Goal: Task Accomplishment & Management: Use online tool/utility

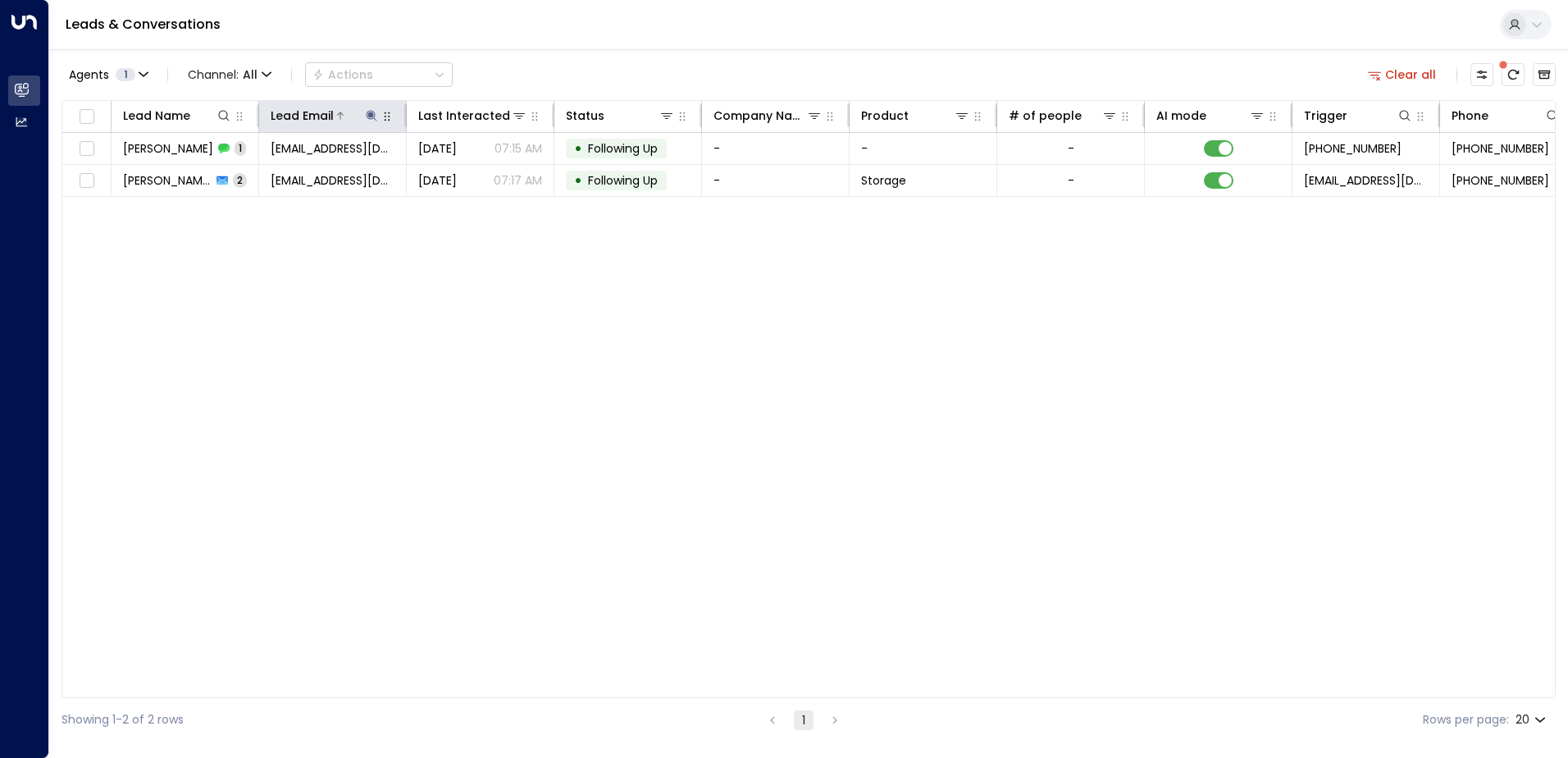
click at [376, 120] on icon at bounding box center [371, 115] width 13 height 13
click at [480, 186] on div "**********" at bounding box center [371, 174] width 226 height 23
click at [480, 183] on button "button" at bounding box center [474, 175] width 22 height 22
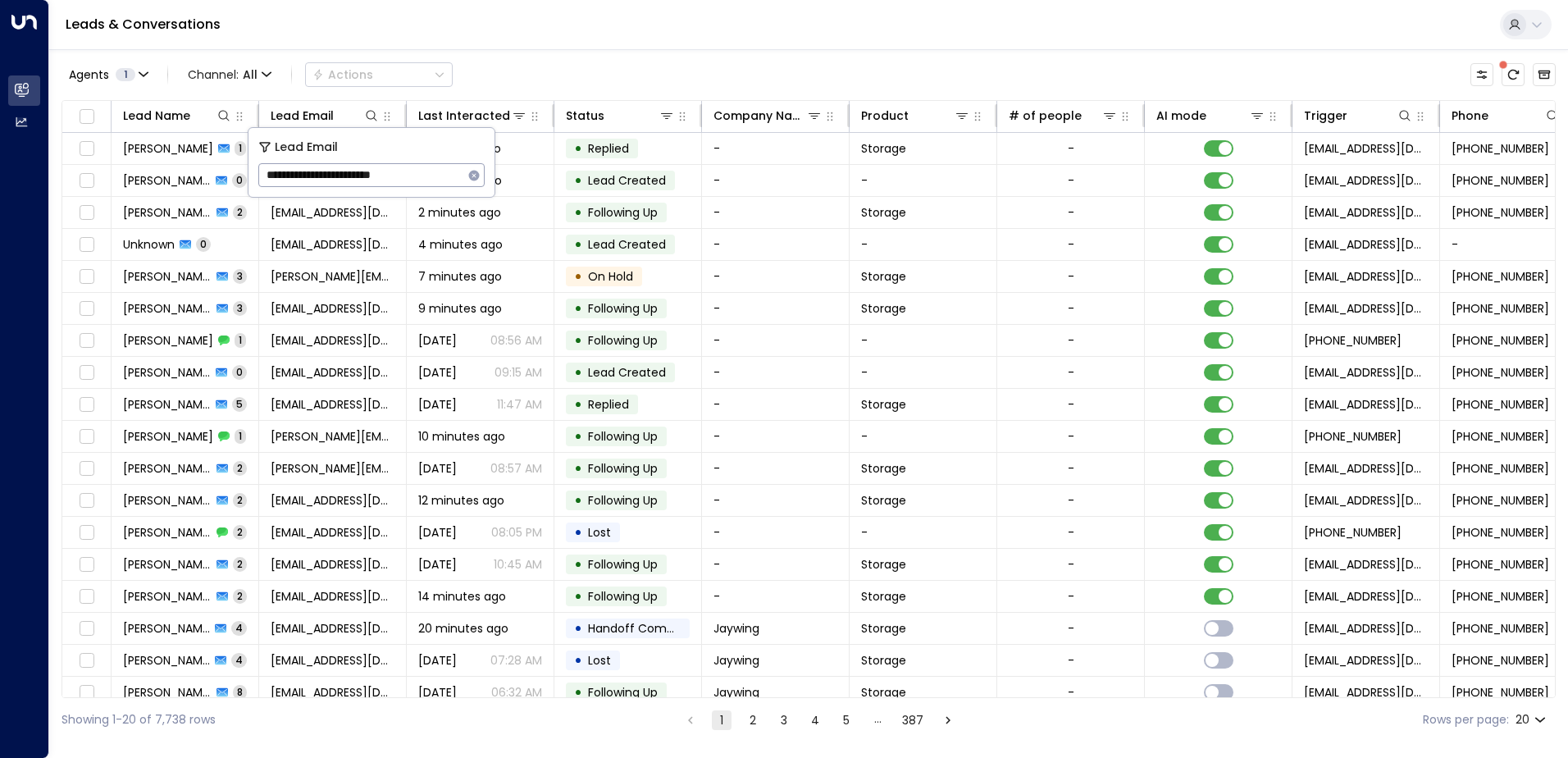
type input "**********"
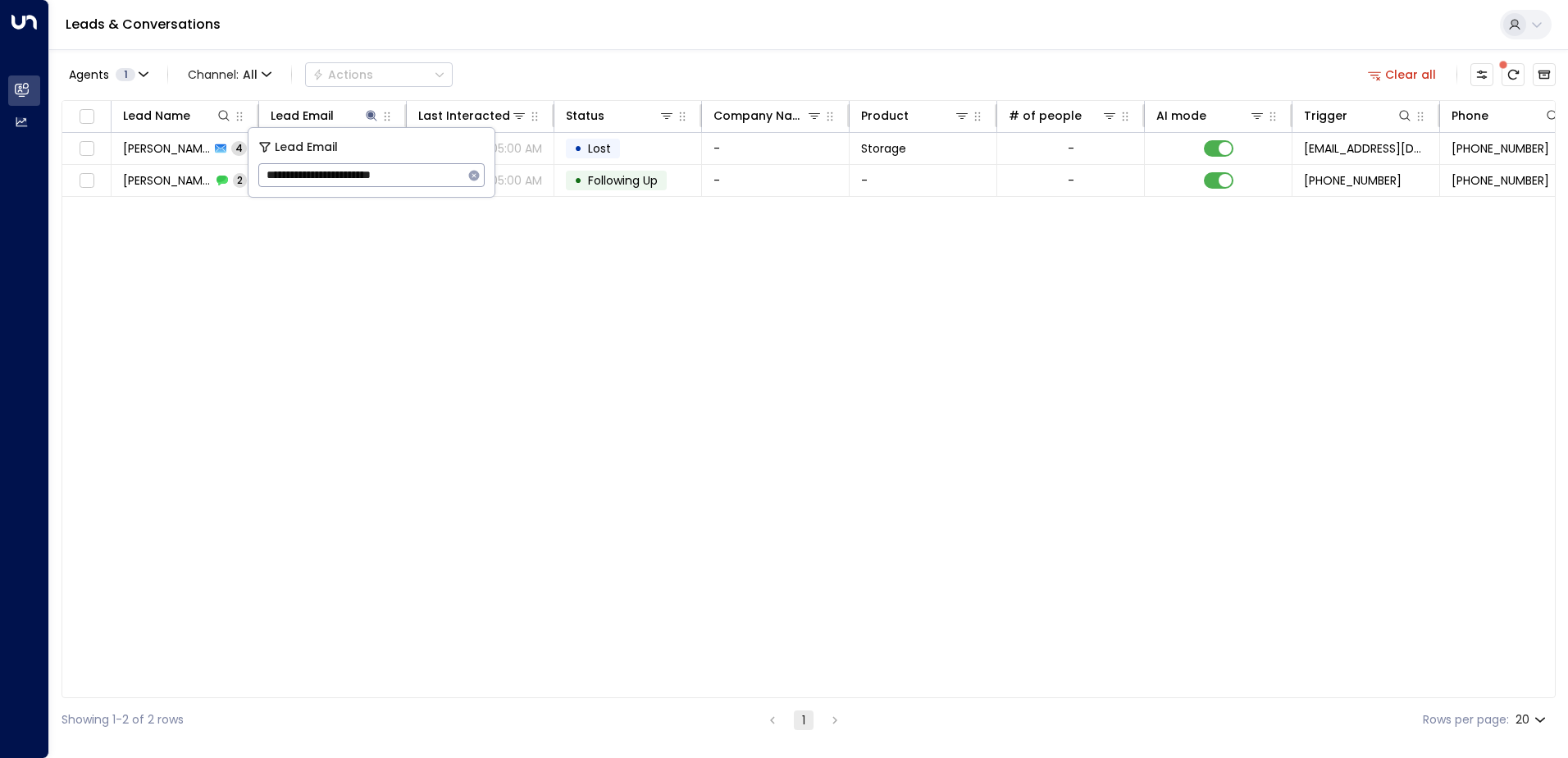
click at [626, 59] on div "Agents 1 Channel: All Actions Clear all" at bounding box center [808, 75] width 1494 height 35
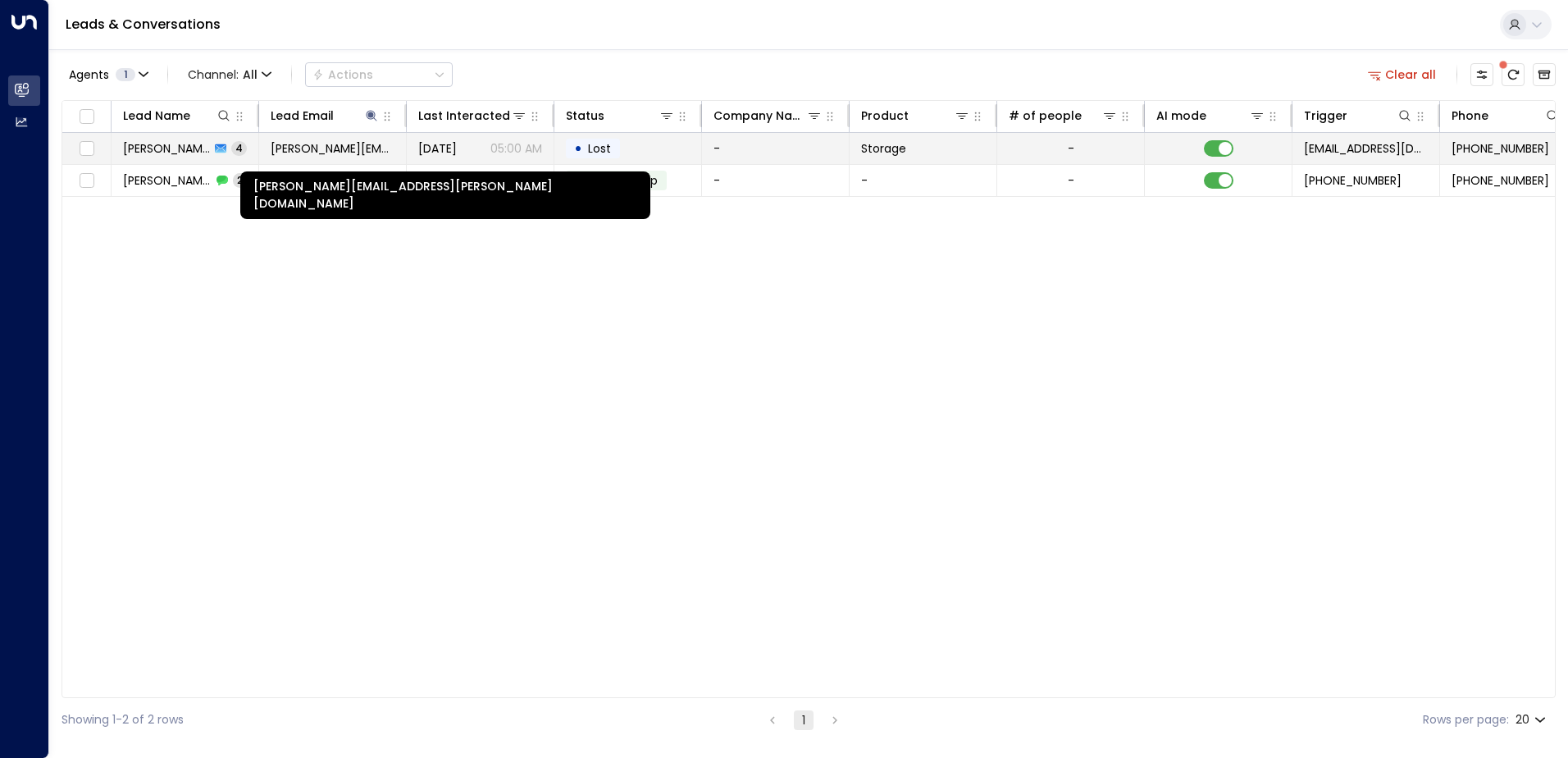
click at [317, 155] on span "[PERSON_NAME][EMAIL_ADDRESS][PERSON_NAME][DOMAIN_NAME]" at bounding box center [332, 148] width 124 height 16
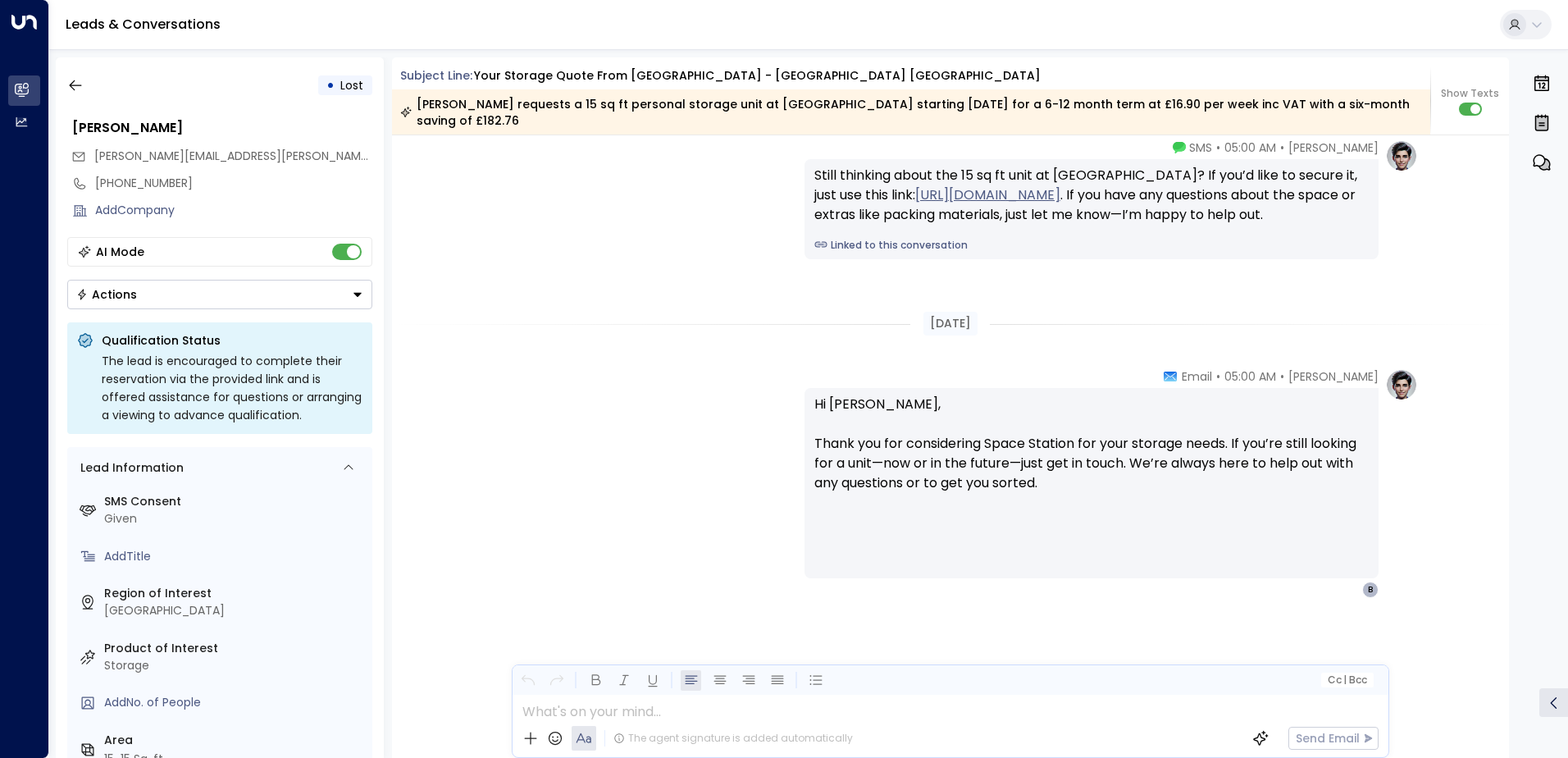
scroll to position [2314, 0]
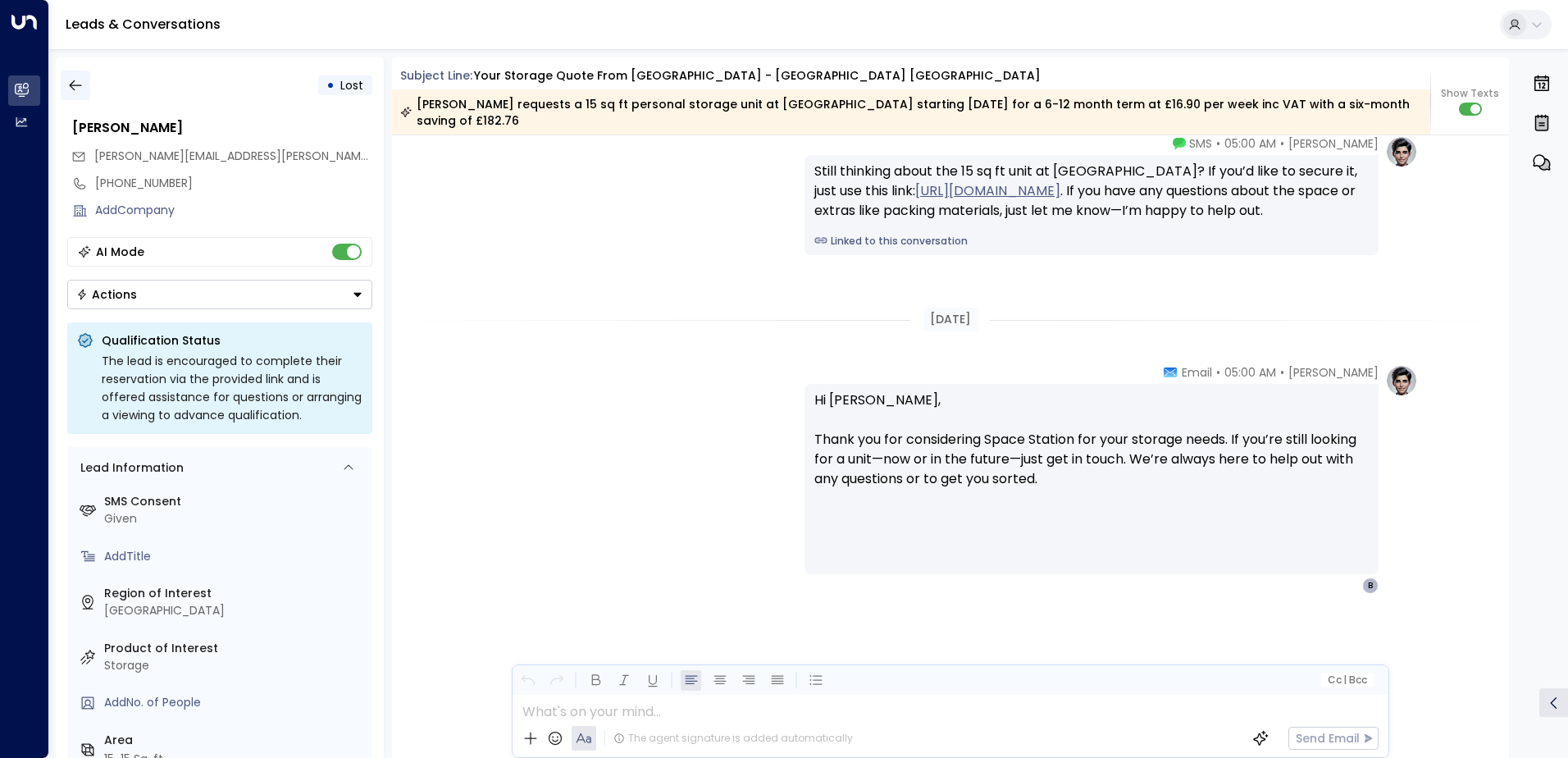
click at [79, 84] on icon "button" at bounding box center [75, 85] width 16 height 16
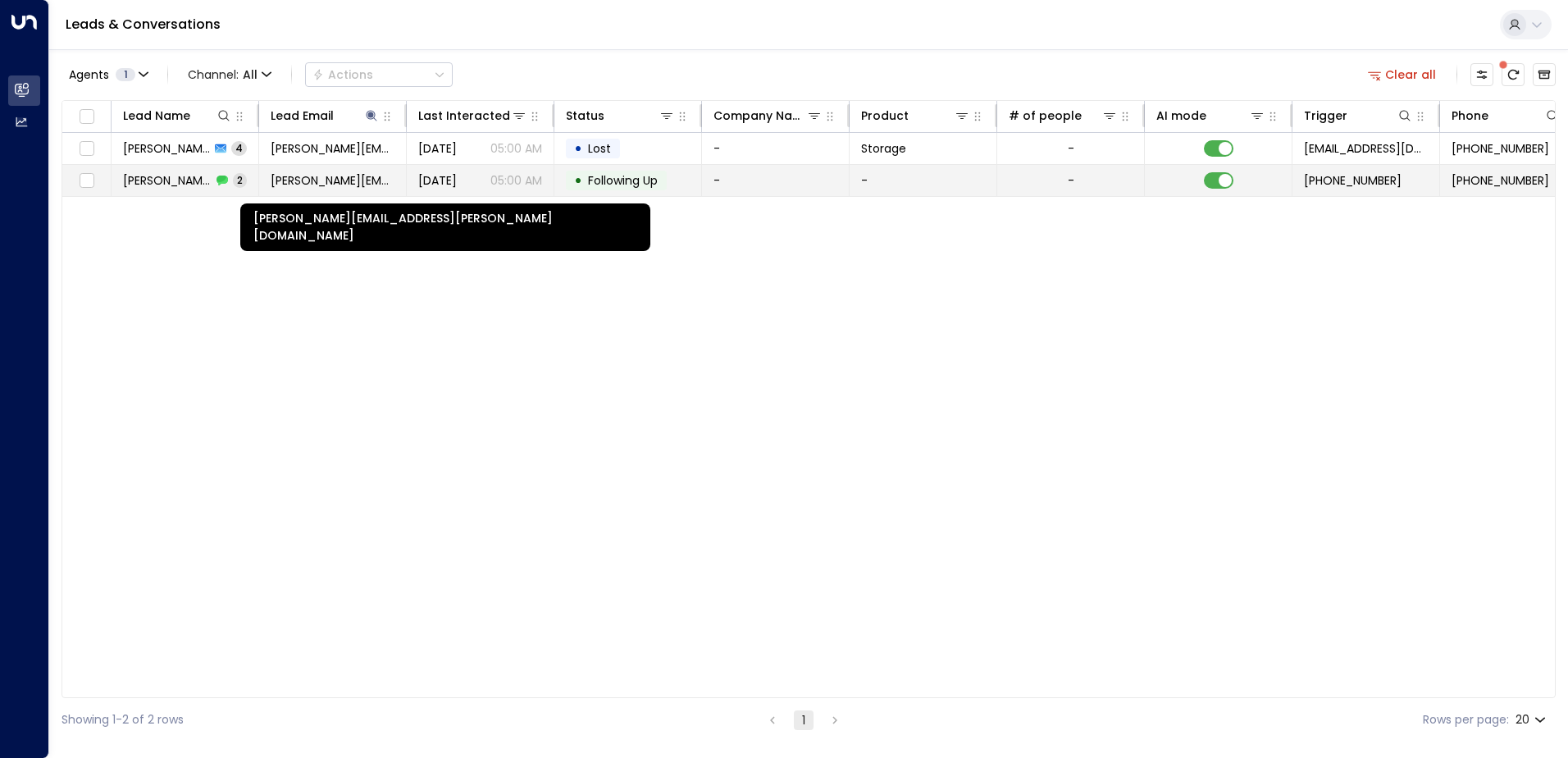
click at [282, 186] on span "[PERSON_NAME][EMAIL_ADDRESS][PERSON_NAME][DOMAIN_NAME]" at bounding box center [332, 180] width 124 height 16
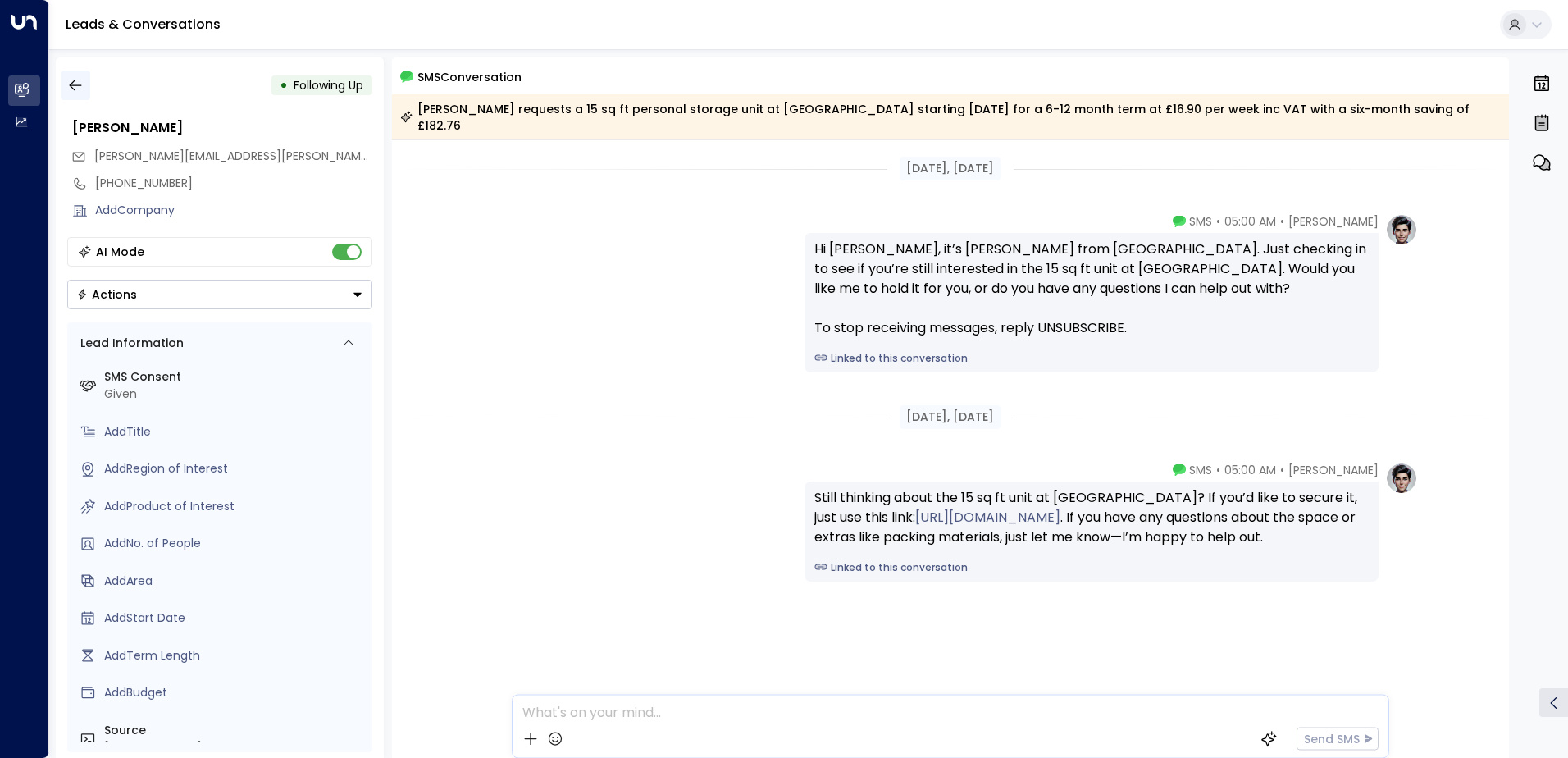
click at [72, 82] on icon "button" at bounding box center [75, 86] width 12 height 10
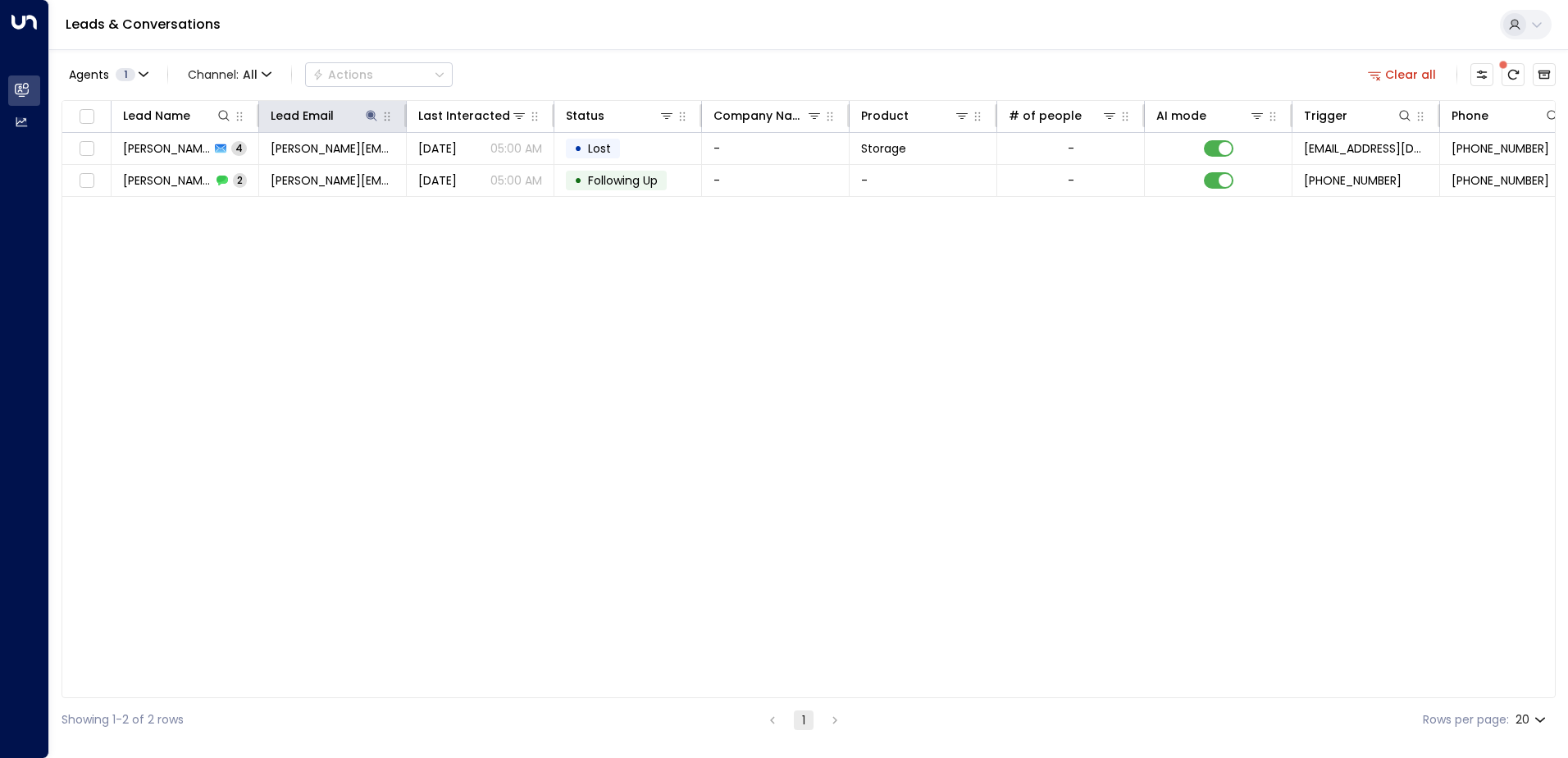
drag, startPoint x: 362, startPoint y: 123, endPoint x: 369, endPoint y: 128, distance: 8.6
click at [363, 123] on div at bounding box center [356, 115] width 46 height 16
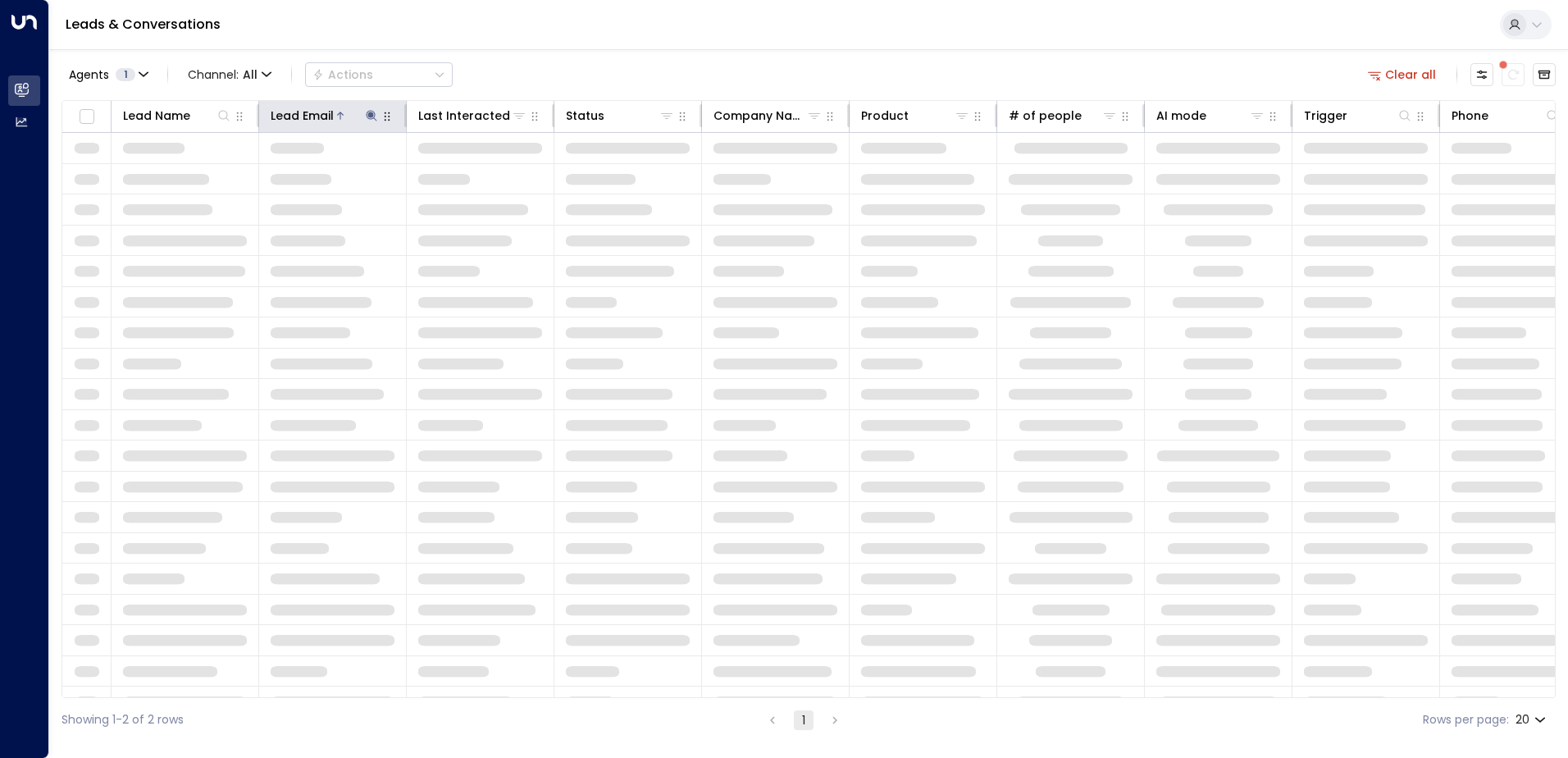
click at [381, 112] on icon "button" at bounding box center [387, 116] width 13 height 13
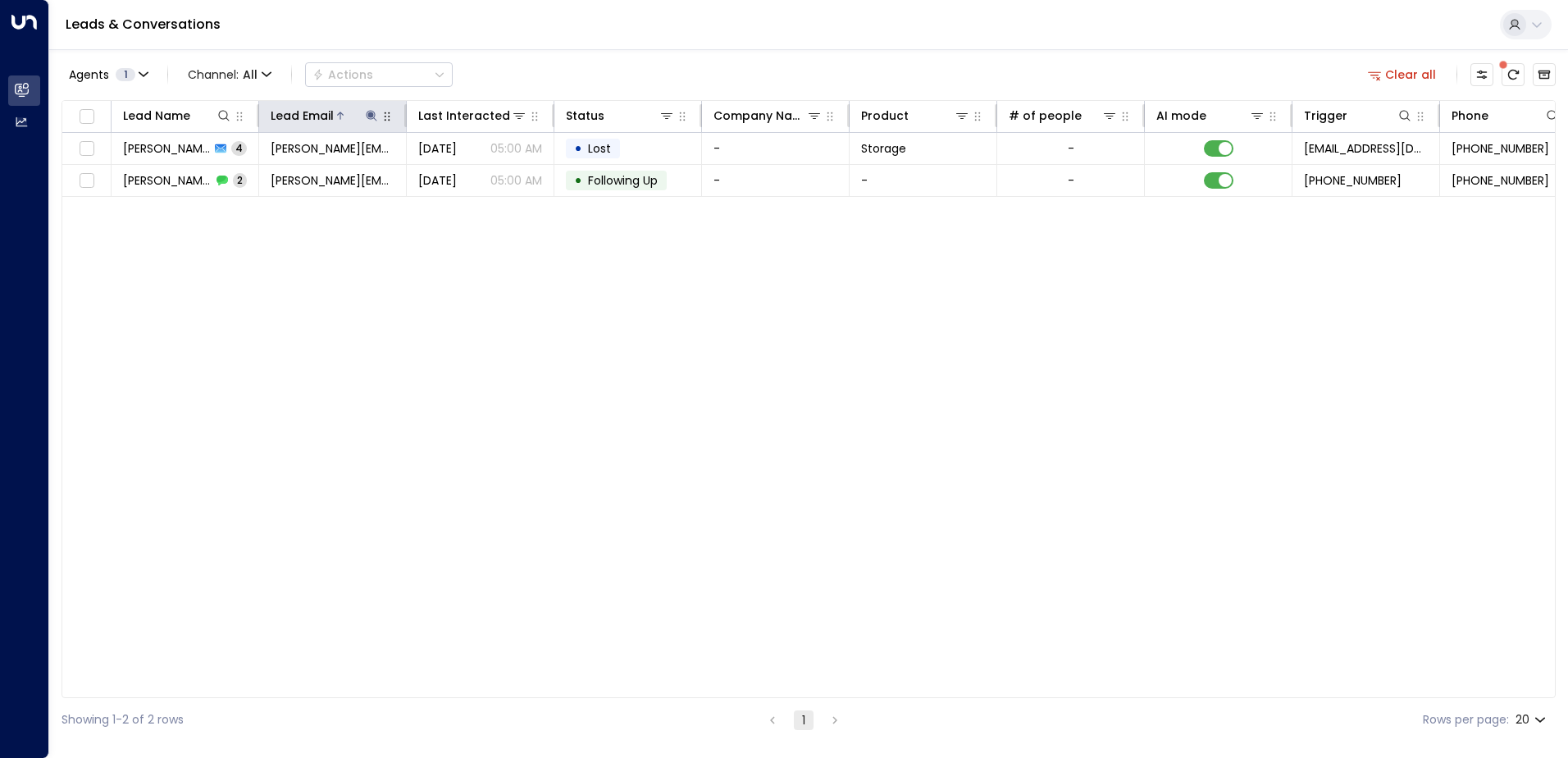
click at [374, 116] on icon at bounding box center [371, 115] width 13 height 13
drag, startPoint x: 469, startPoint y: 180, endPoint x: 451, endPoint y: 180, distance: 18.0
click at [470, 180] on icon "button" at bounding box center [474, 175] width 13 height 13
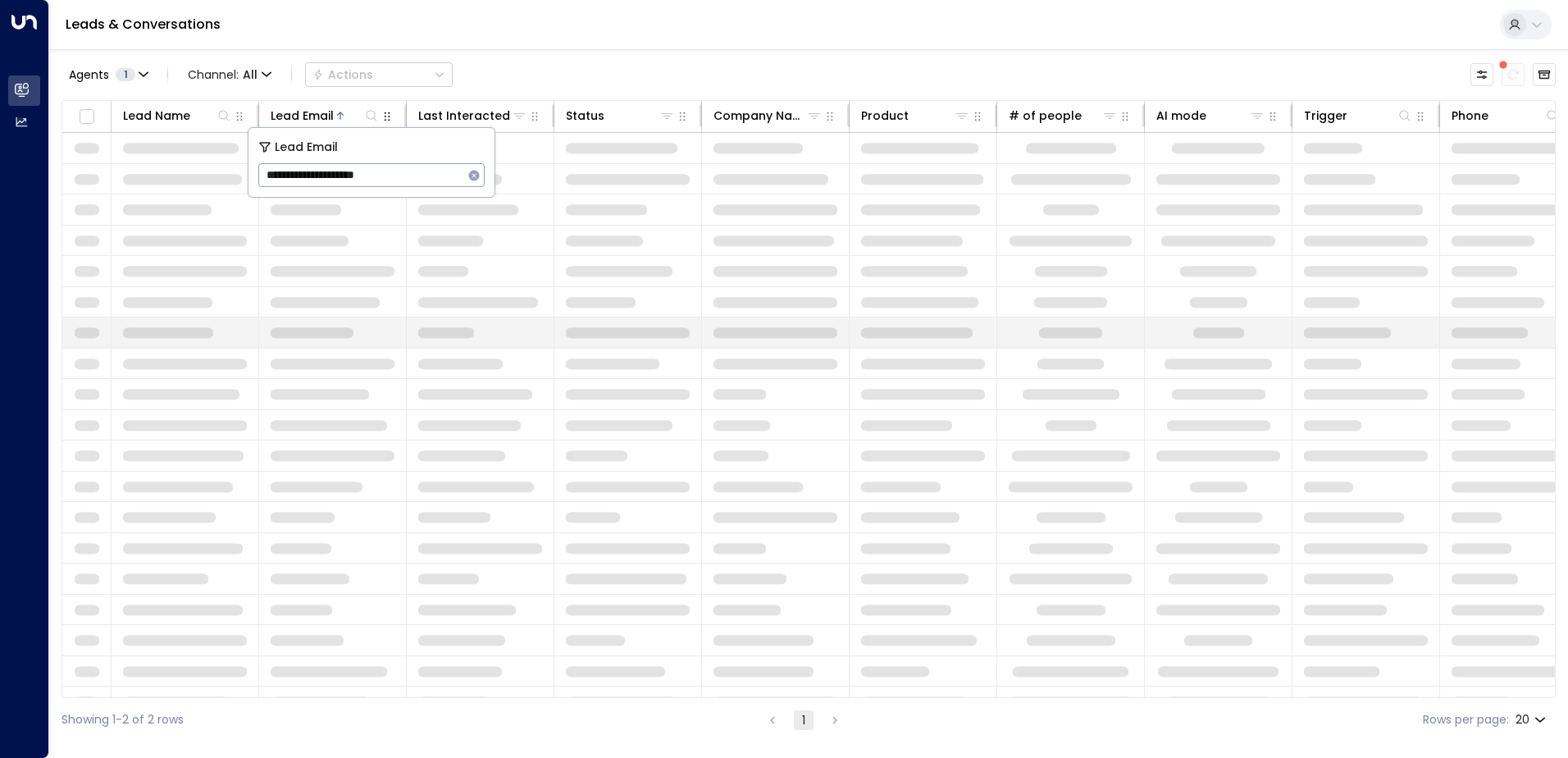
type input "**********"
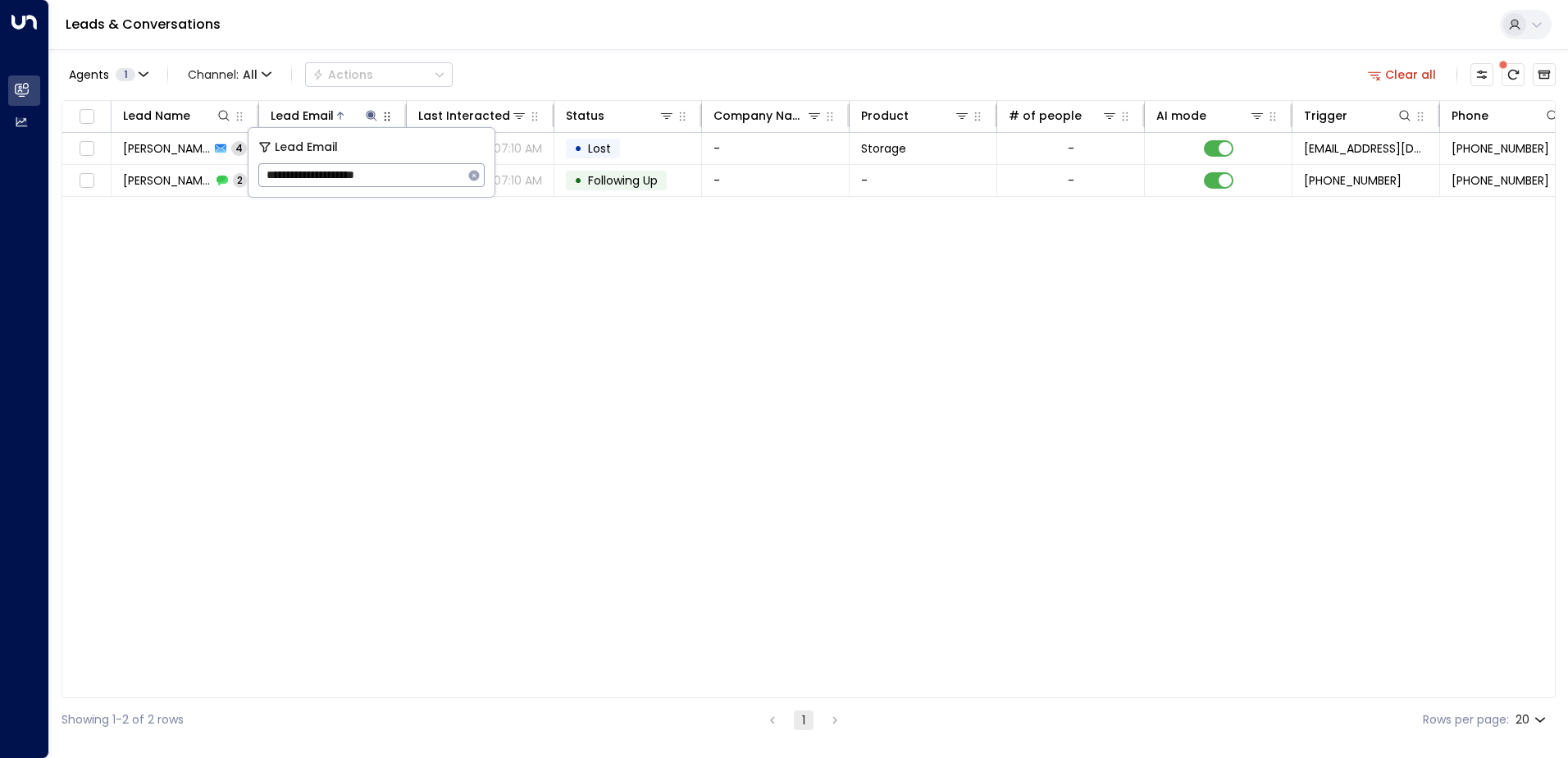
click at [531, 299] on div "Lead Name Lead Email Last Interacted Status Company Name Product # of people AI…" at bounding box center [808, 398] width 1494 height 598
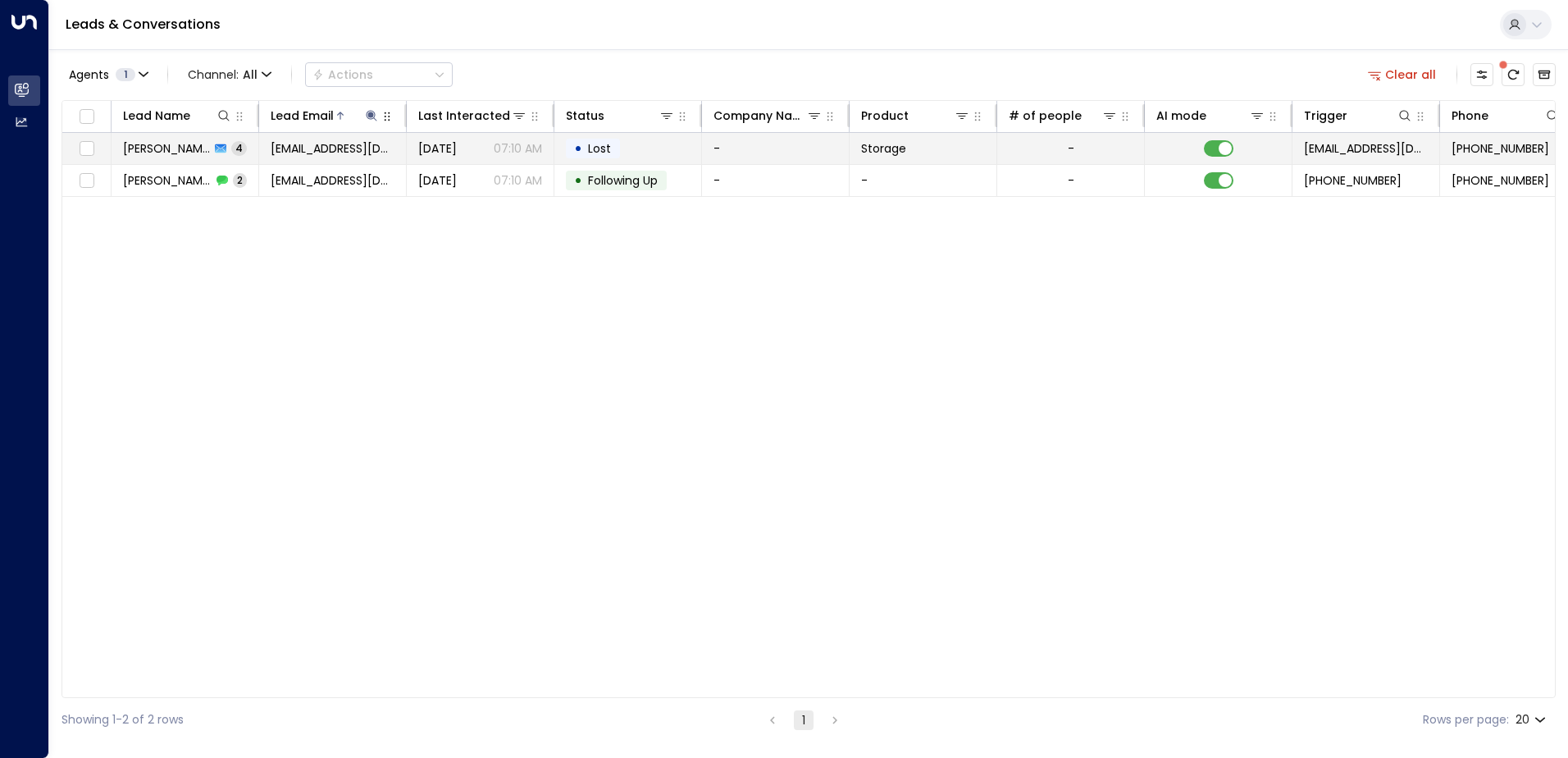
click at [296, 154] on span "[EMAIL_ADDRESS][DOMAIN_NAME]" at bounding box center [332, 148] width 124 height 16
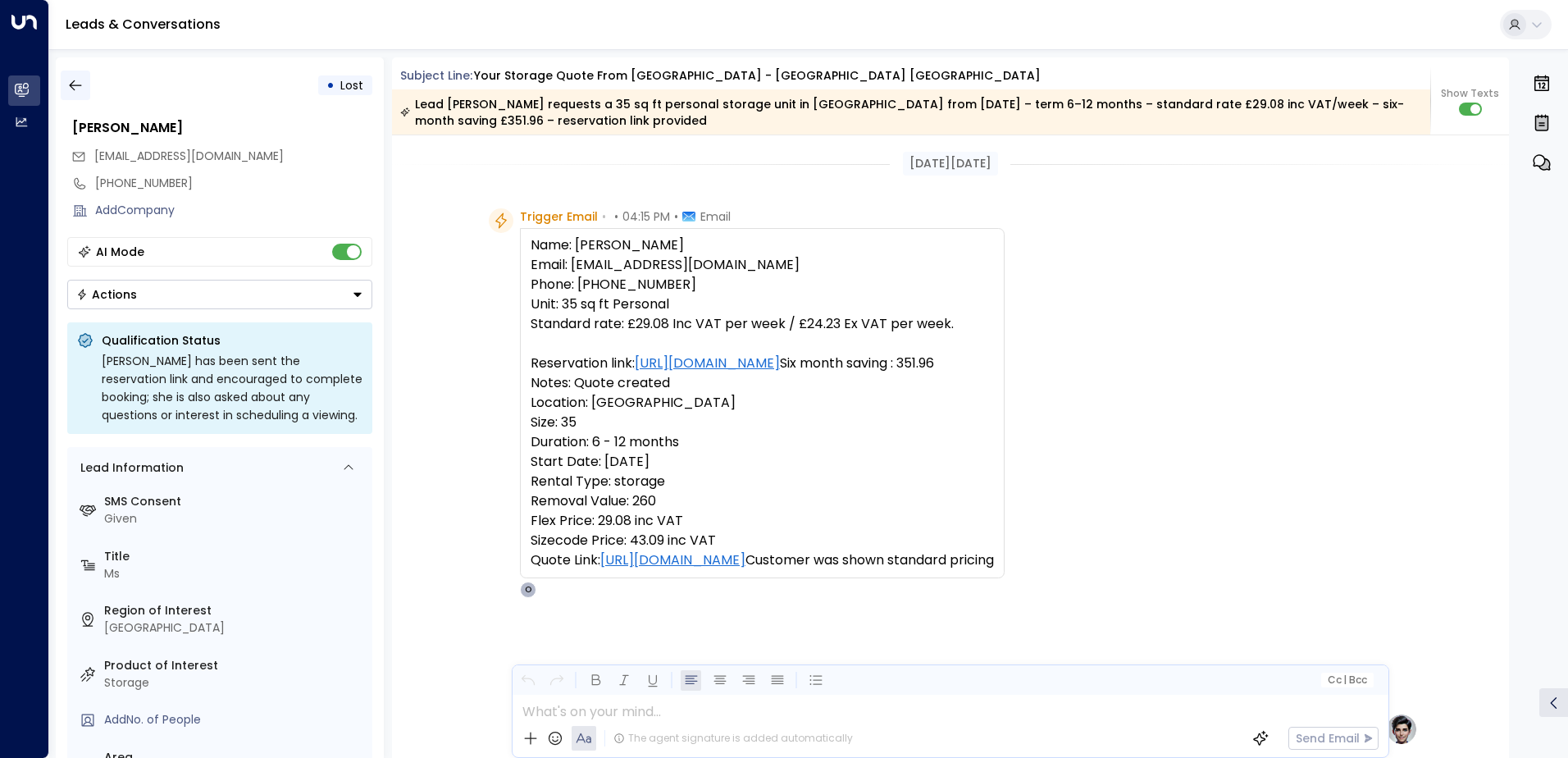
click at [79, 87] on icon "button" at bounding box center [75, 85] width 16 height 16
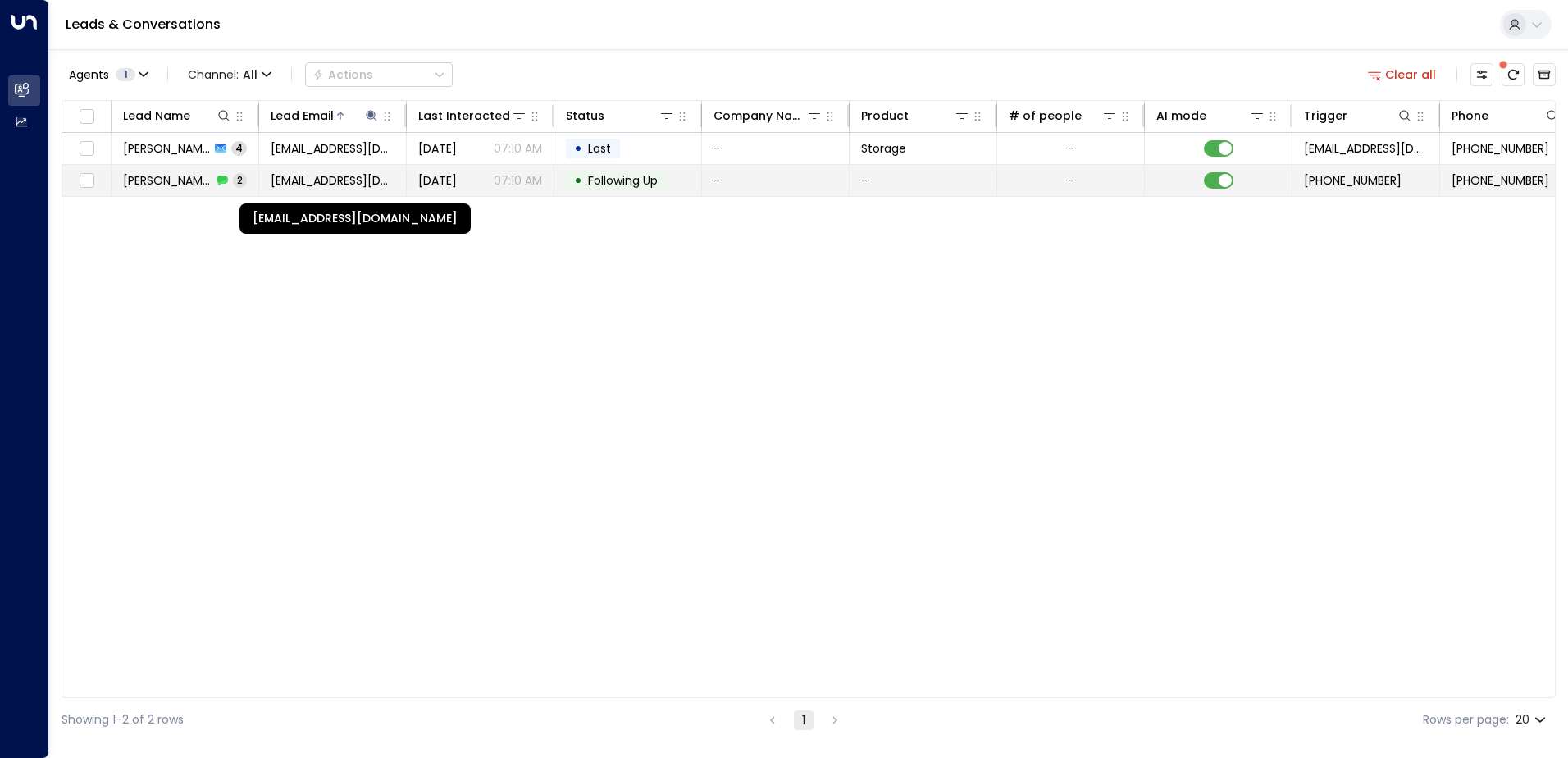
click at [363, 183] on span "[EMAIL_ADDRESS][DOMAIN_NAME]" at bounding box center [332, 180] width 124 height 16
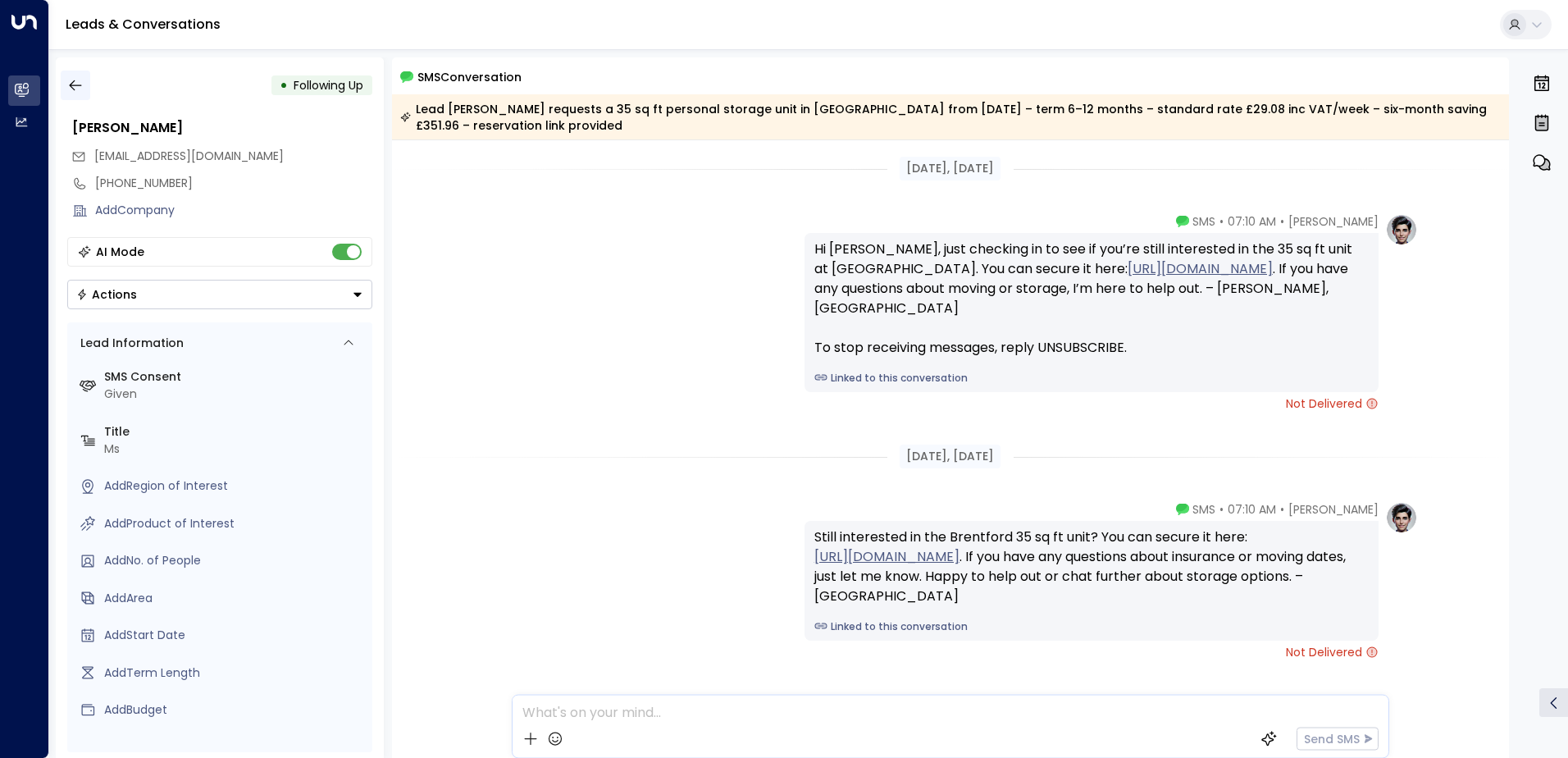
click at [81, 91] on icon "button" at bounding box center [75, 85] width 16 height 16
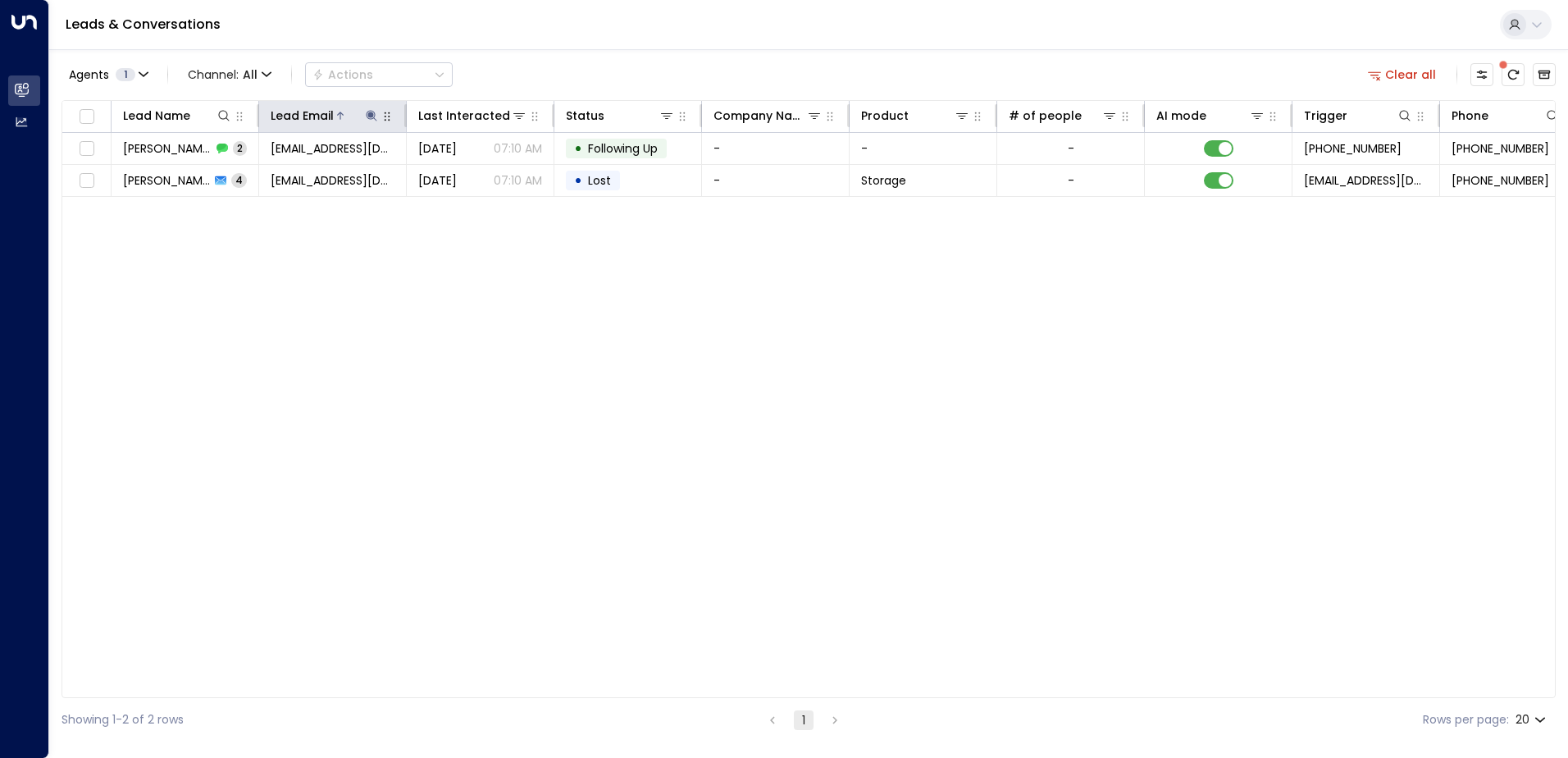
click at [369, 113] on icon at bounding box center [371, 115] width 13 height 13
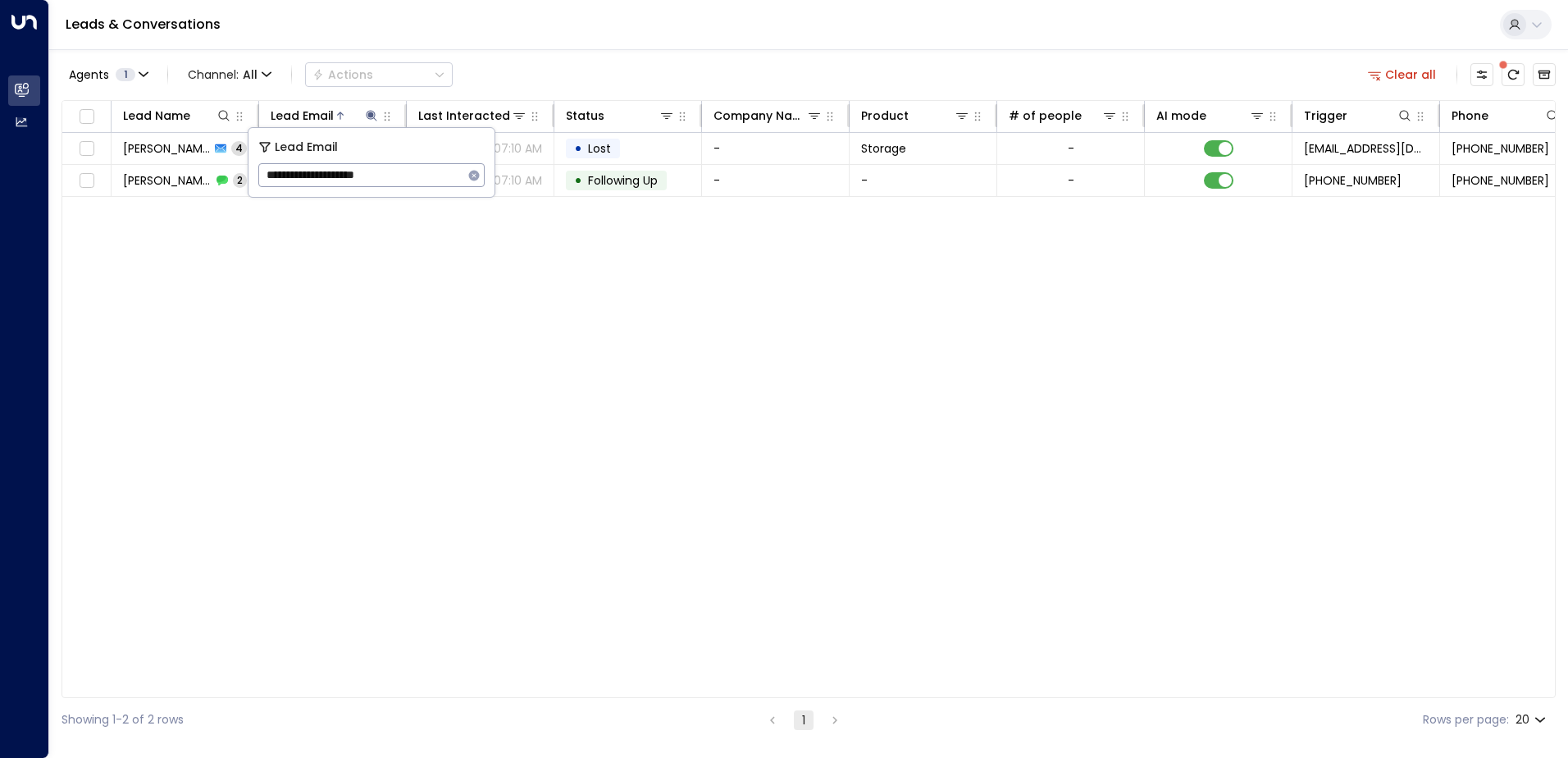
click at [477, 169] on icon "button" at bounding box center [474, 175] width 13 height 13
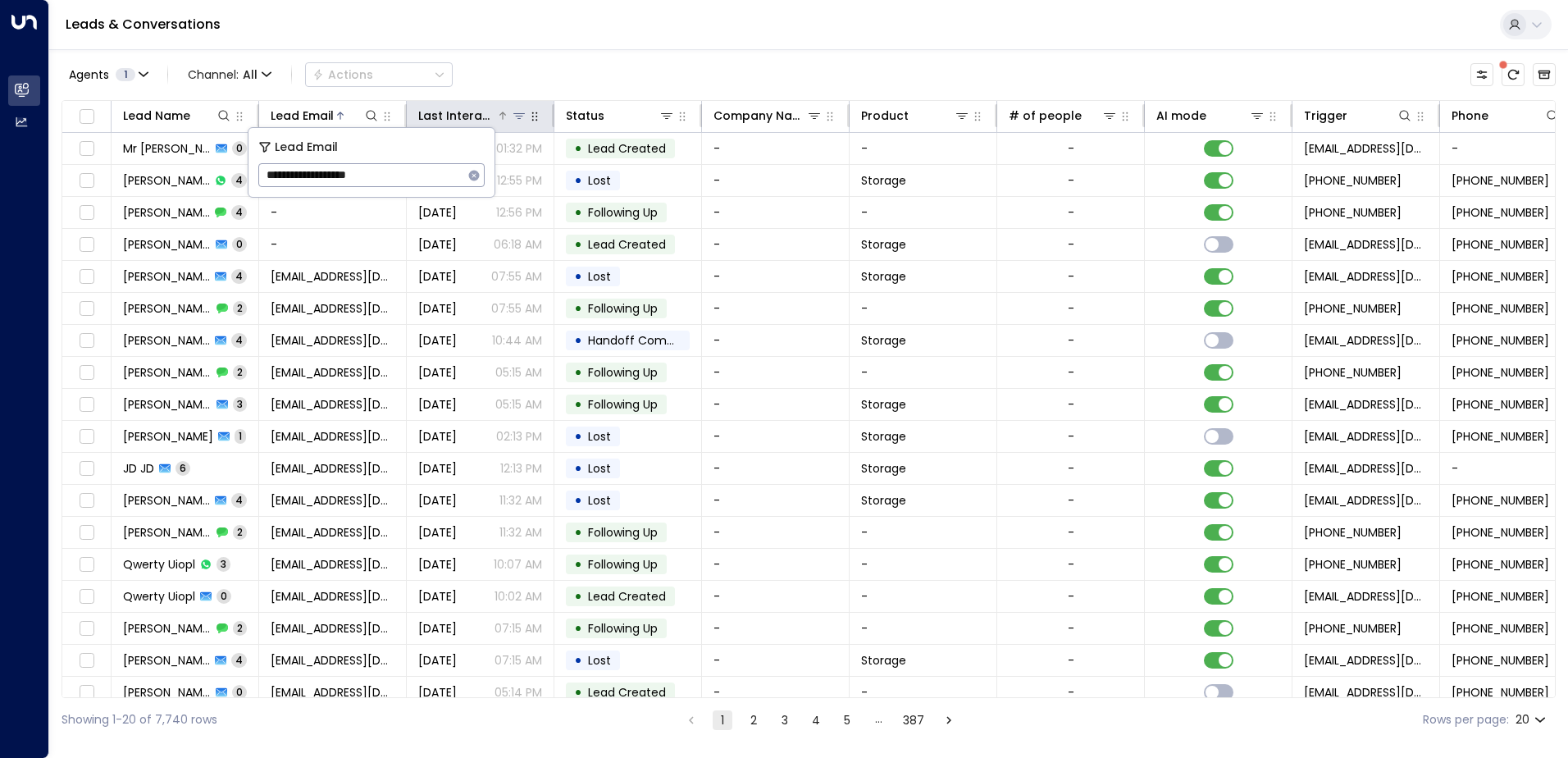
type input "**********"
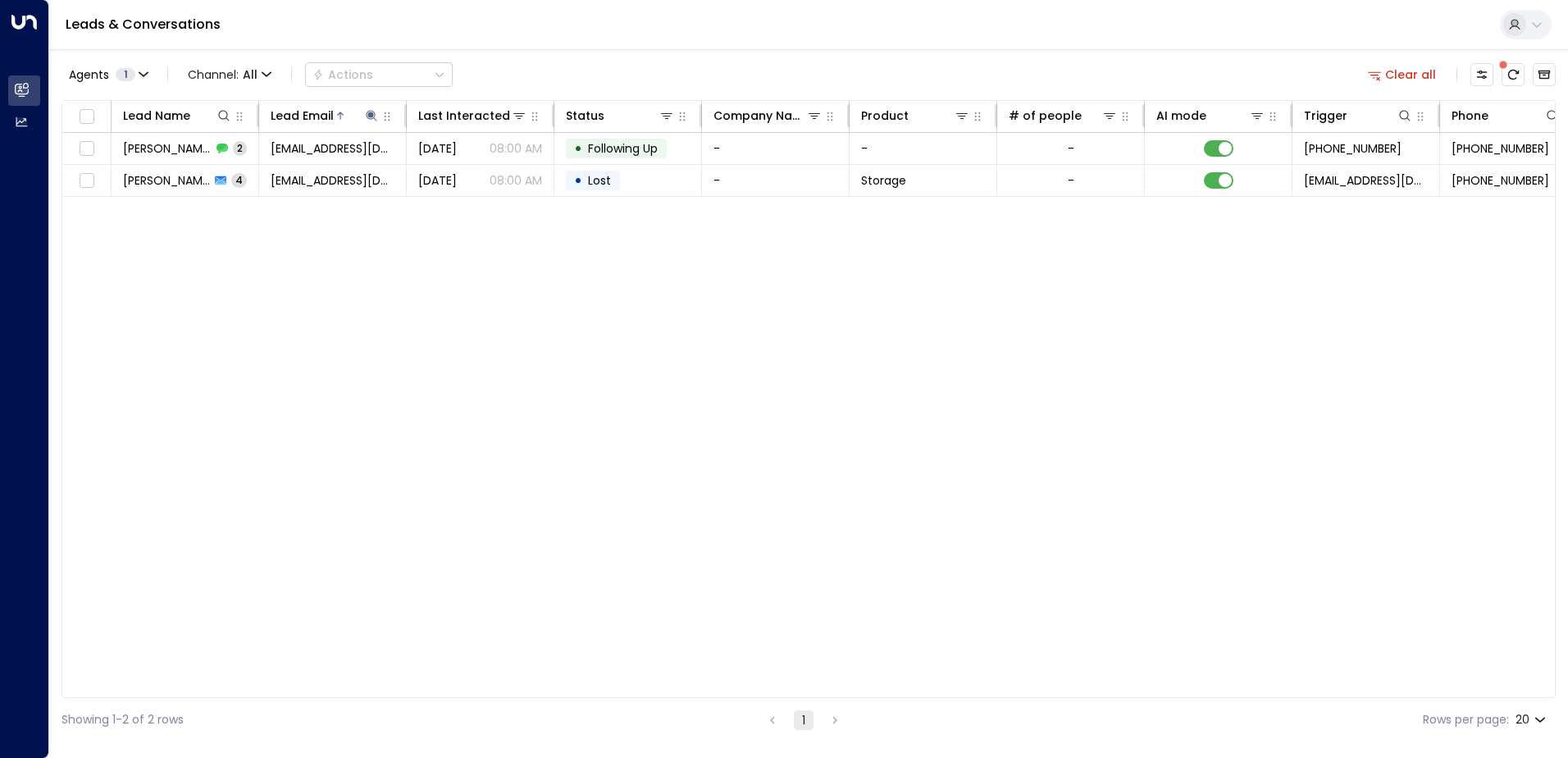
click at [502, 50] on div "Agents 1 Channel: All Actions Clear all Lead Name Lead Email Last Interacted St…" at bounding box center [808, 395] width 1494 height 692
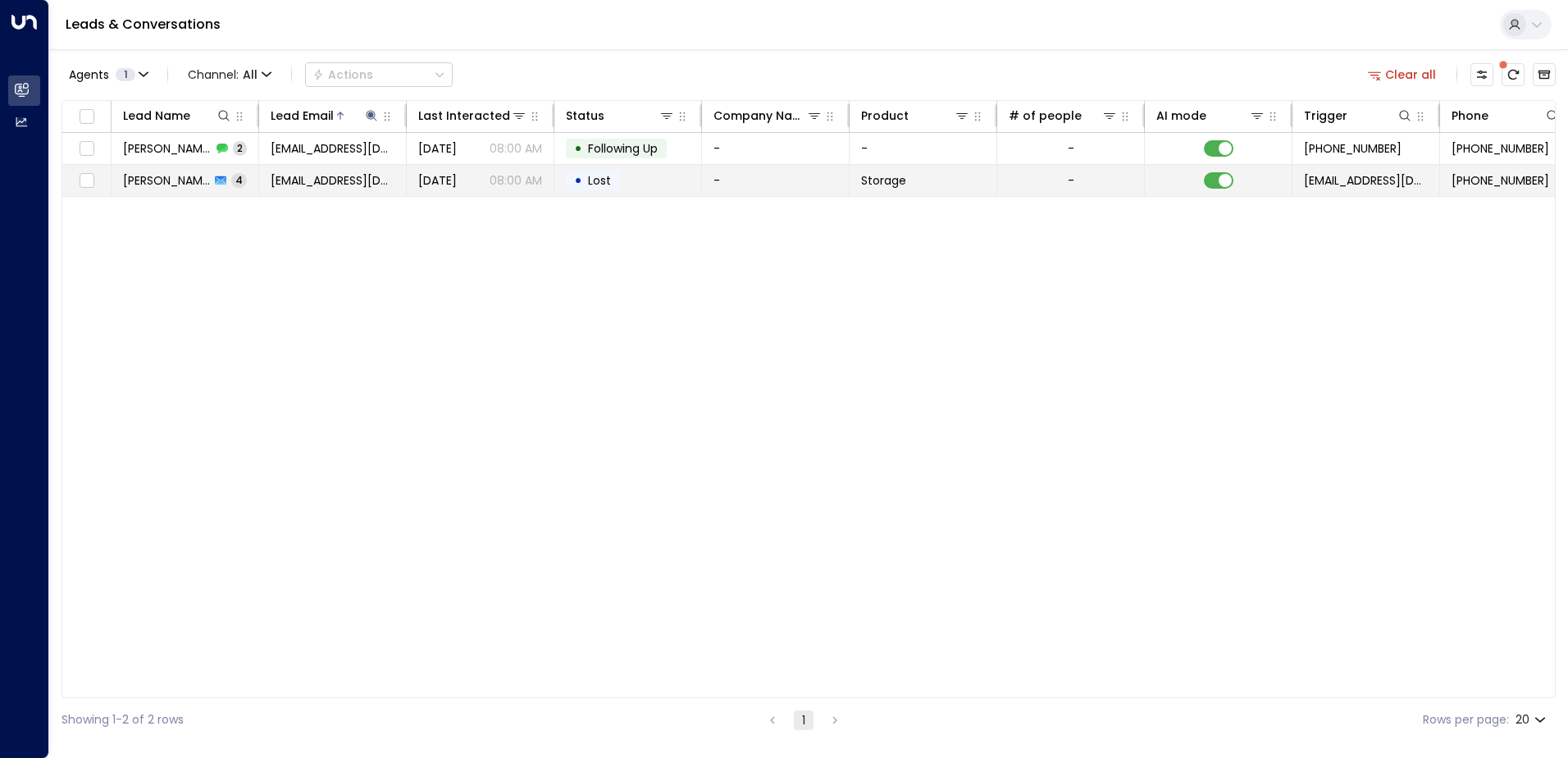
click at [171, 180] on span "[PERSON_NAME]" at bounding box center [167, 180] width 87 height 16
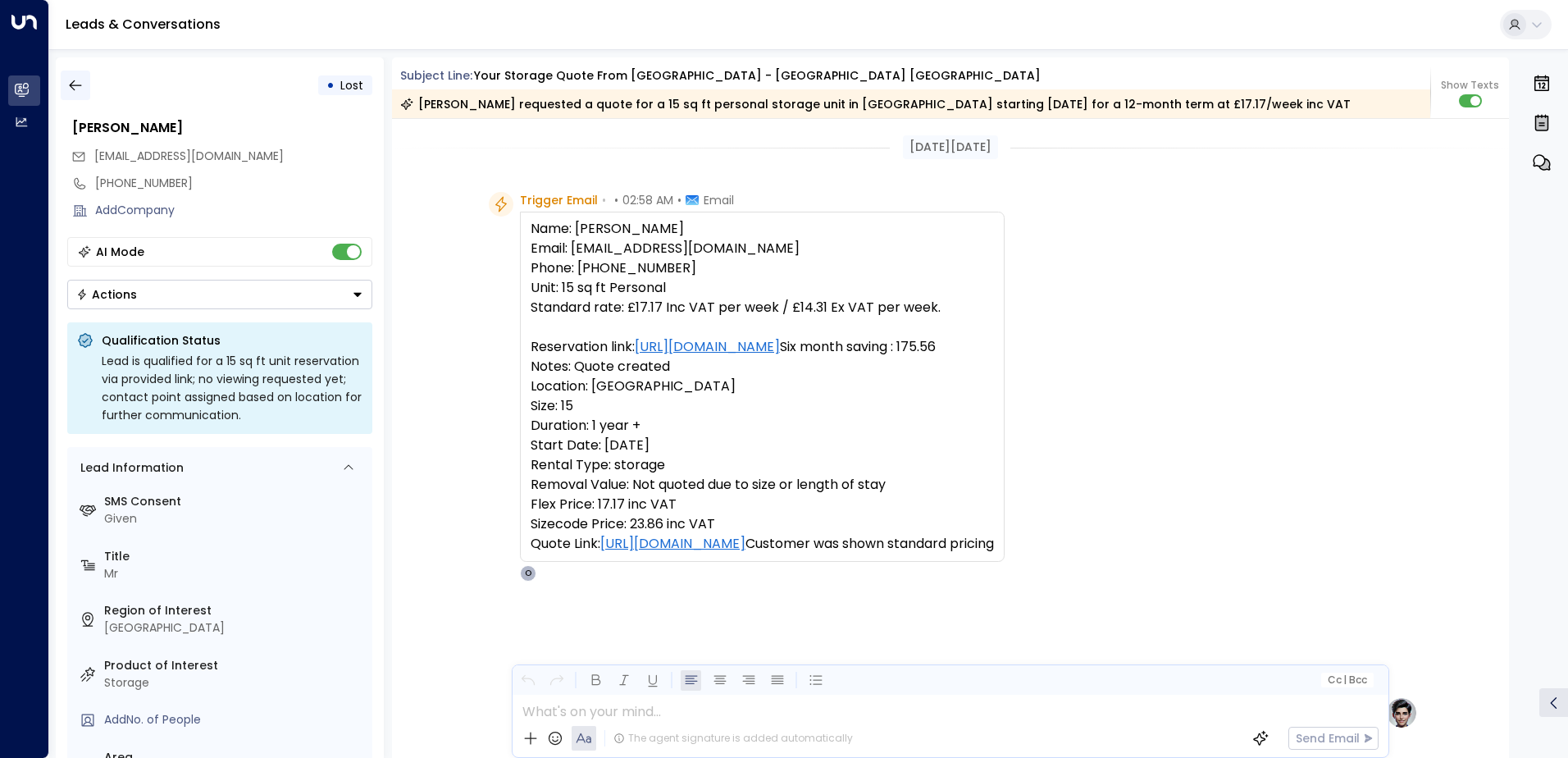
click at [70, 92] on icon "button" at bounding box center [75, 85] width 16 height 16
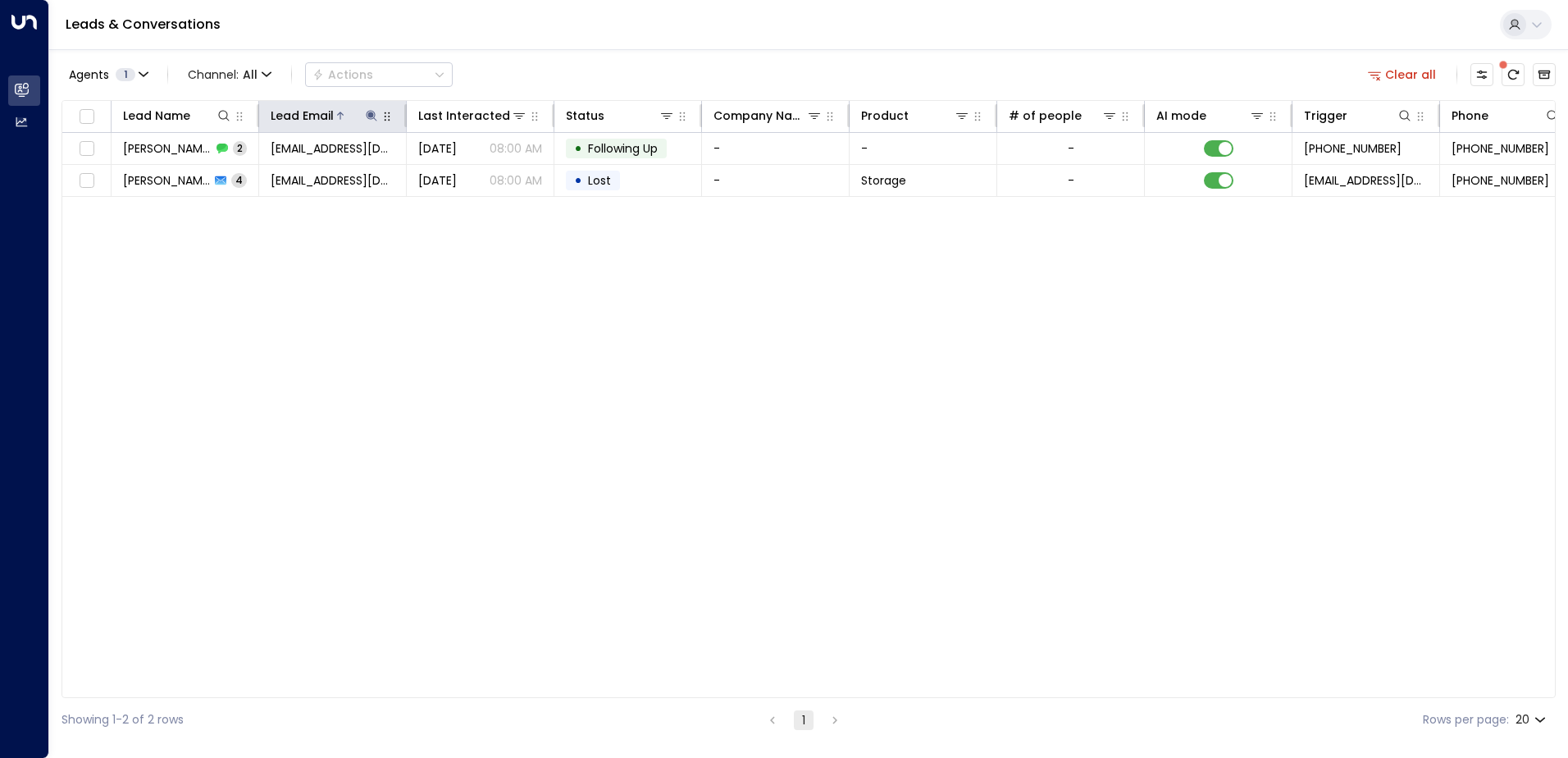
click at [364, 110] on button at bounding box center [371, 115] width 16 height 16
click at [472, 175] on icon "button" at bounding box center [474, 175] width 10 height 10
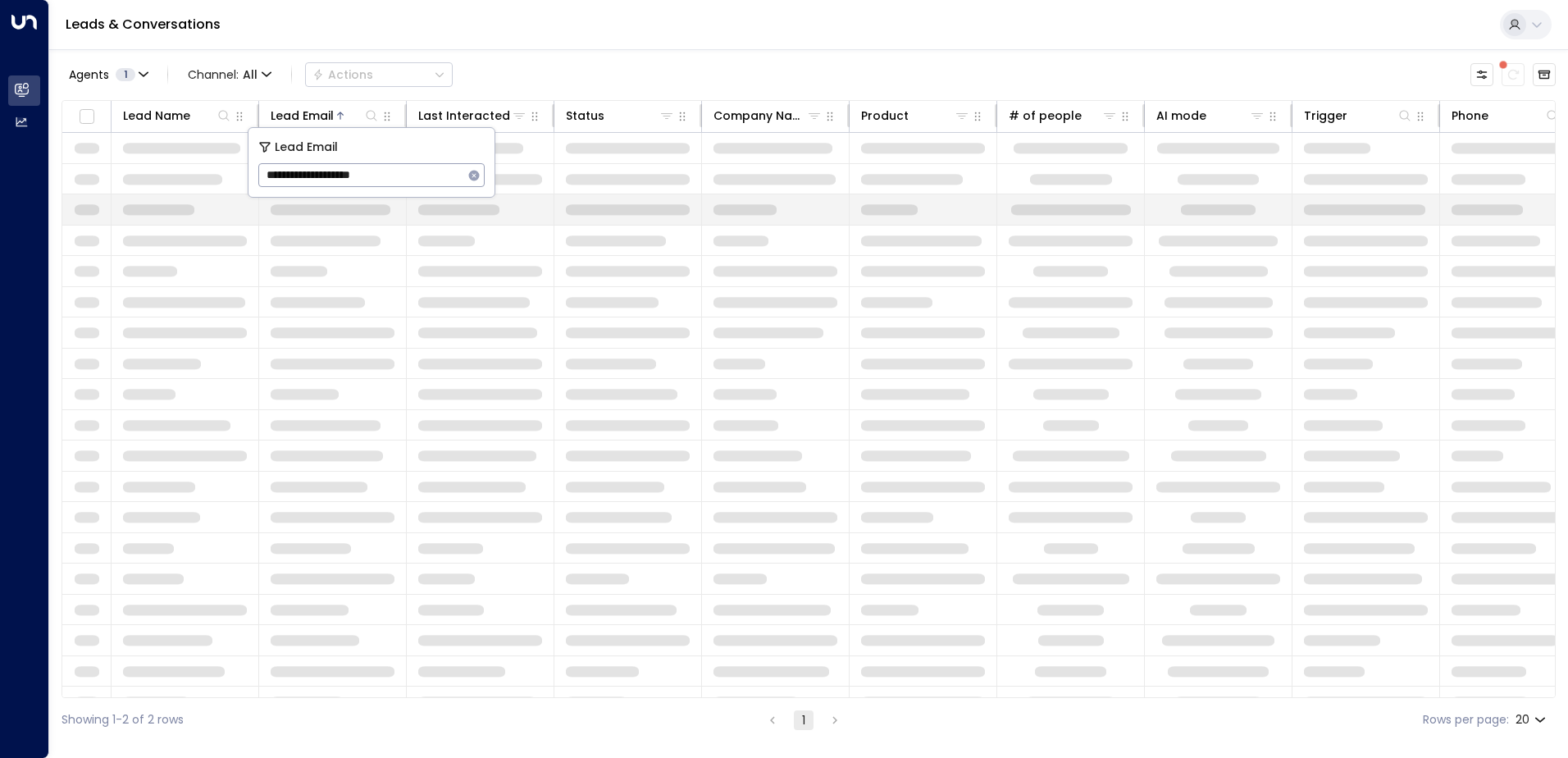
type input "**********"
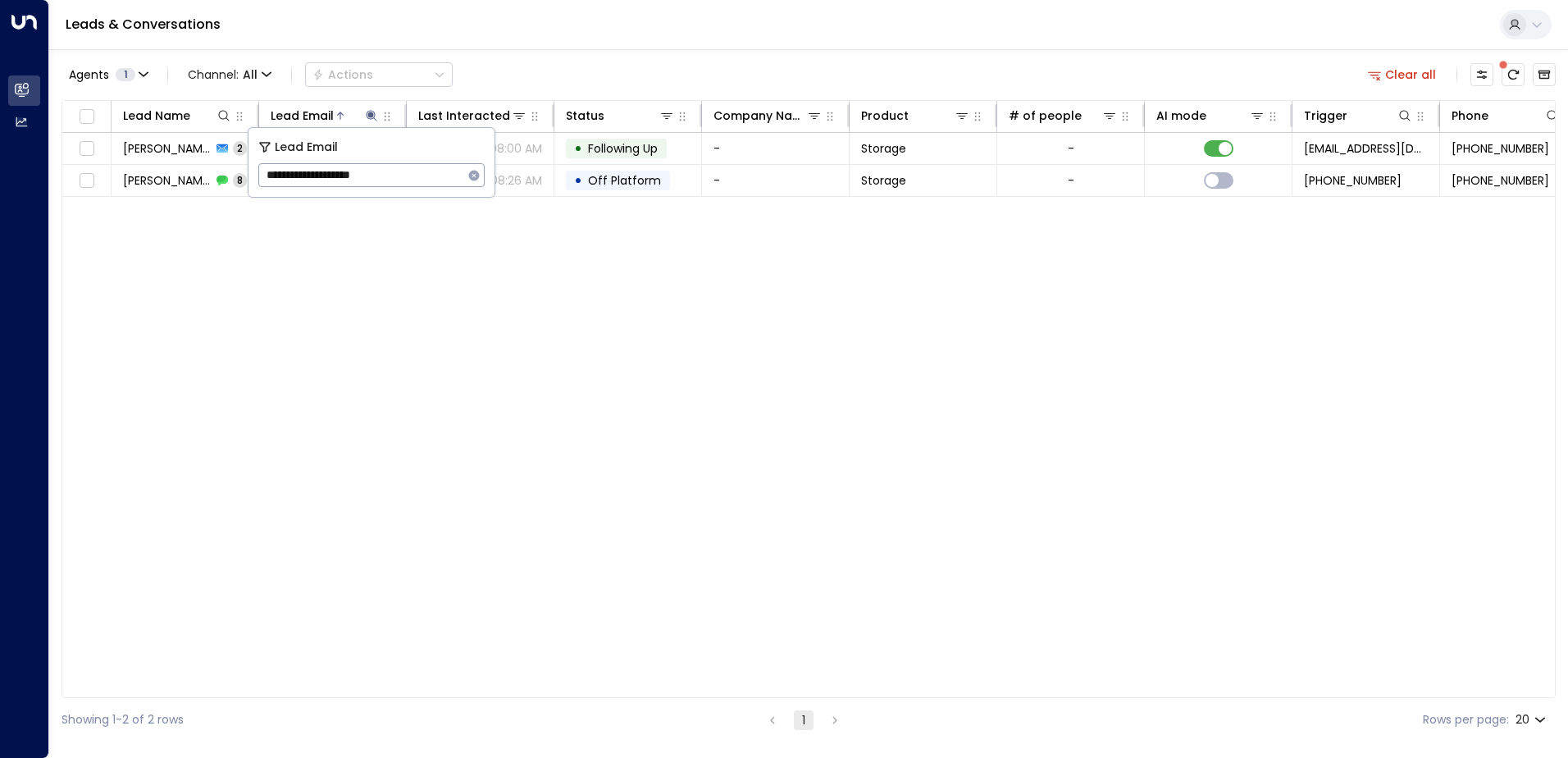
drag, startPoint x: 423, startPoint y: 218, endPoint x: 413, endPoint y: 193, distance: 26.9
click at [423, 217] on div "Lead Name Lead Email Last Interacted Status Company Name Product # of people AI…" at bounding box center [808, 398] width 1494 height 598
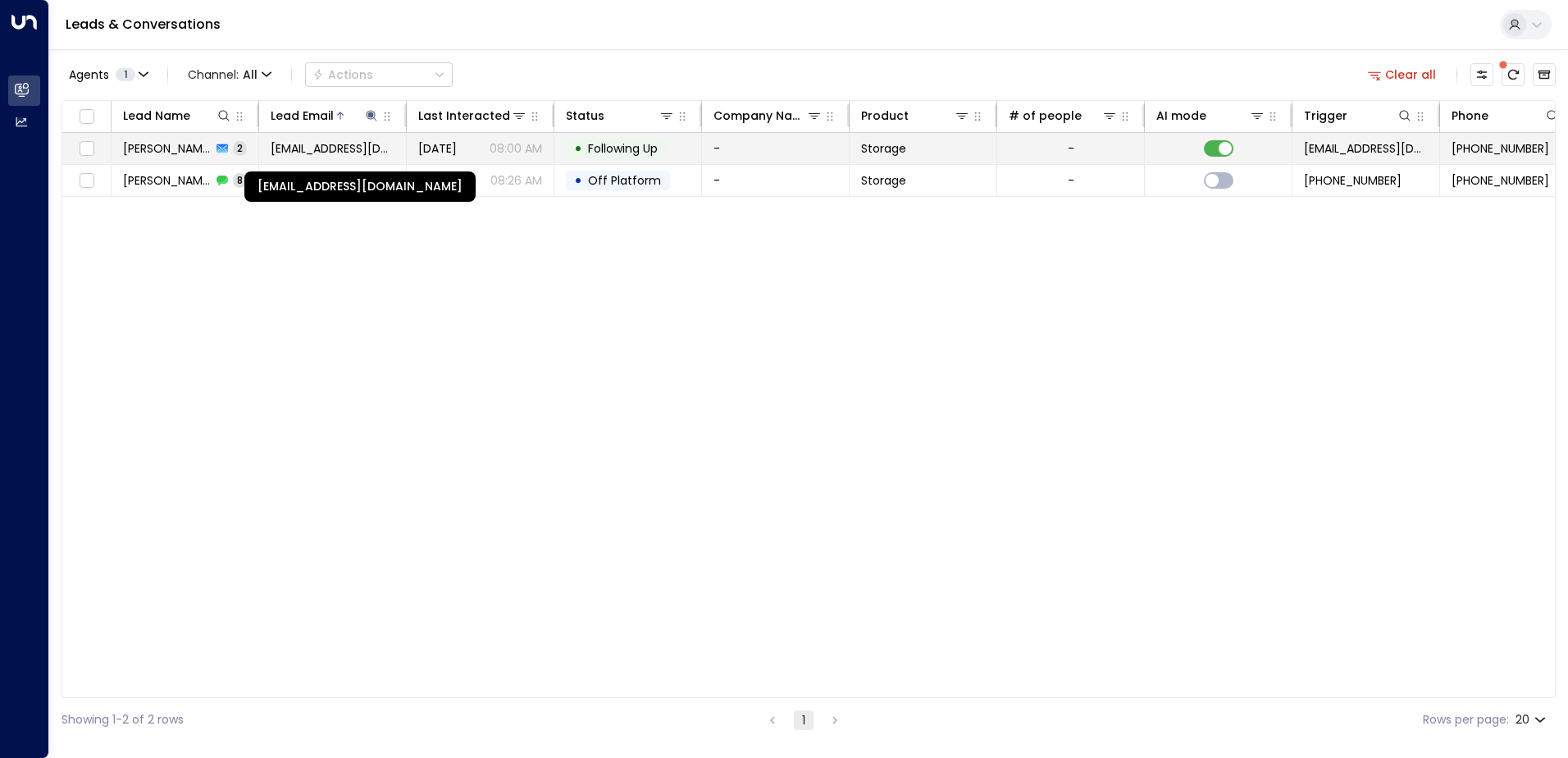
click at [274, 144] on span "[EMAIL_ADDRESS][DOMAIN_NAME]" at bounding box center [332, 148] width 124 height 16
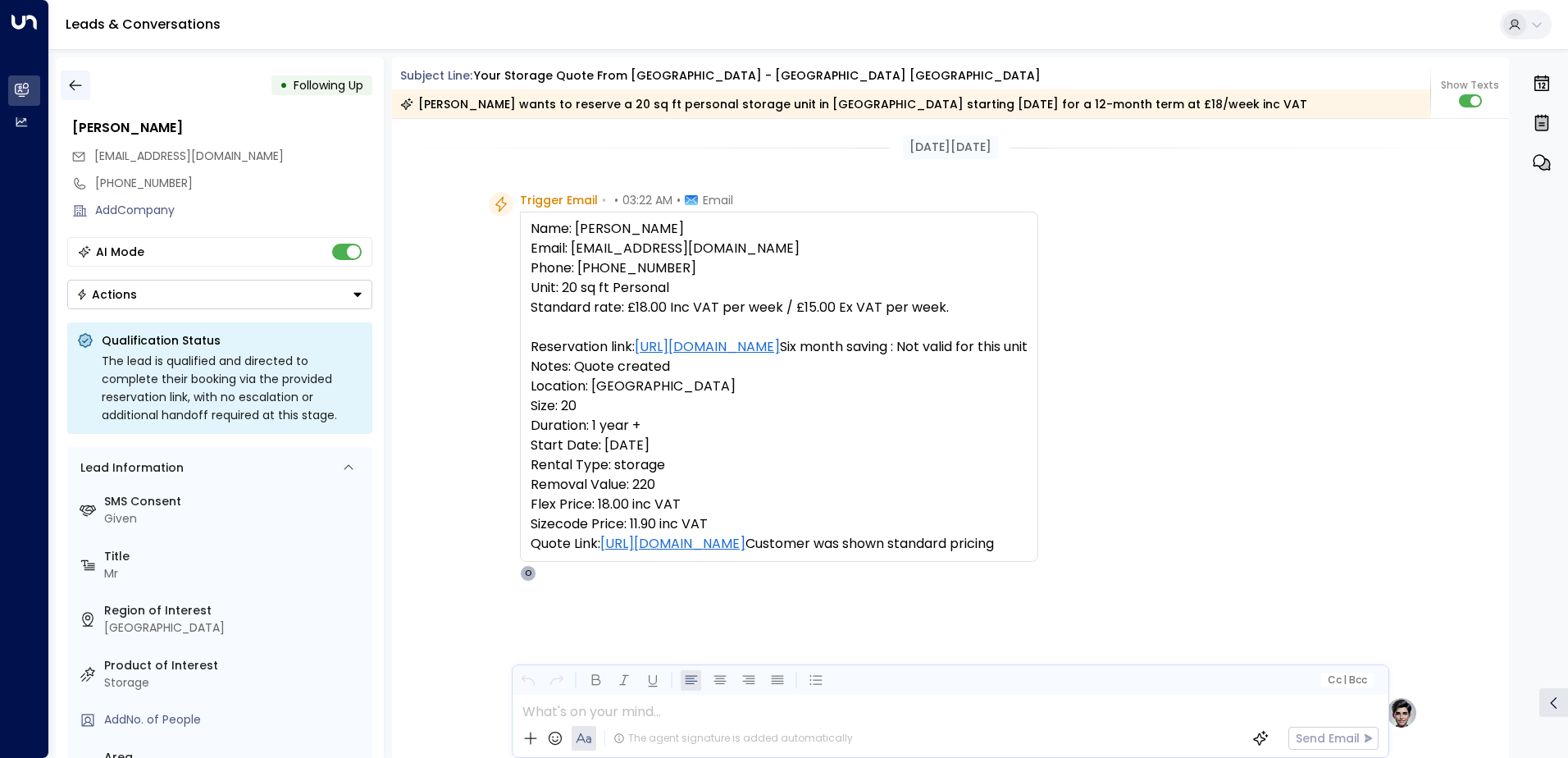
click at [75, 88] on icon "button" at bounding box center [75, 85] width 16 height 16
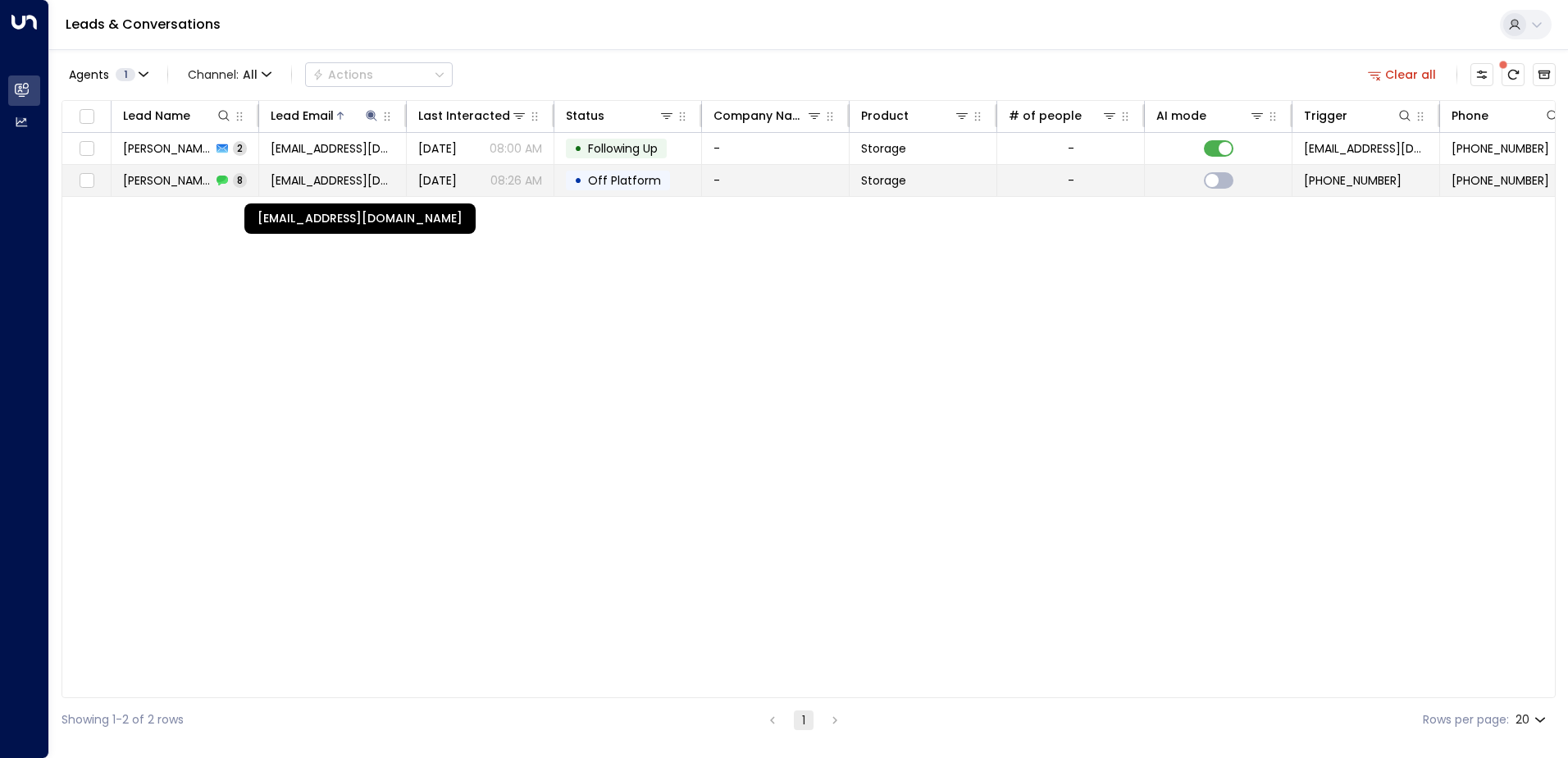
click at [376, 183] on span "[EMAIL_ADDRESS][DOMAIN_NAME]" at bounding box center [332, 180] width 124 height 16
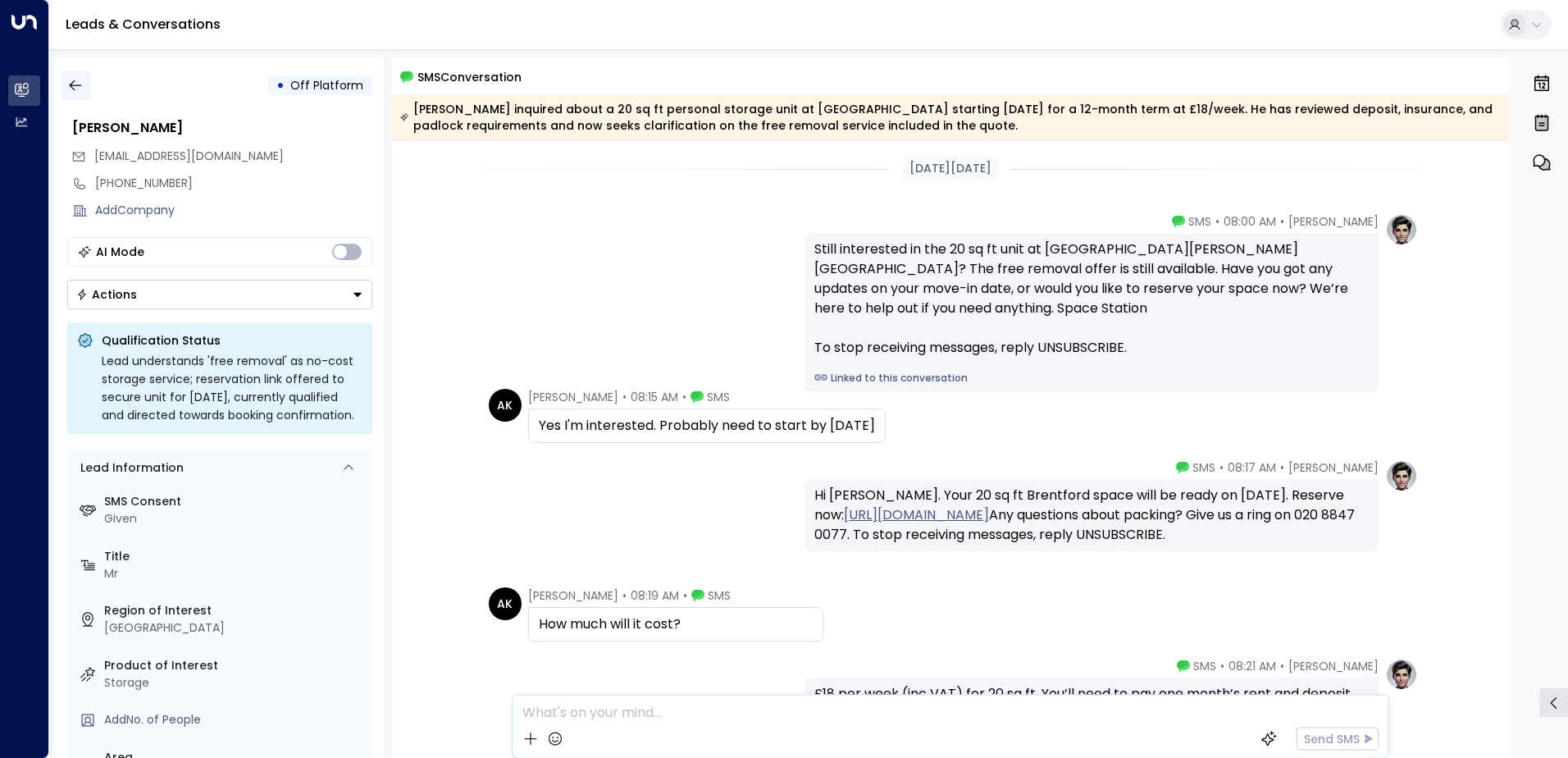
click at [82, 82] on icon "button" at bounding box center [75, 85] width 16 height 16
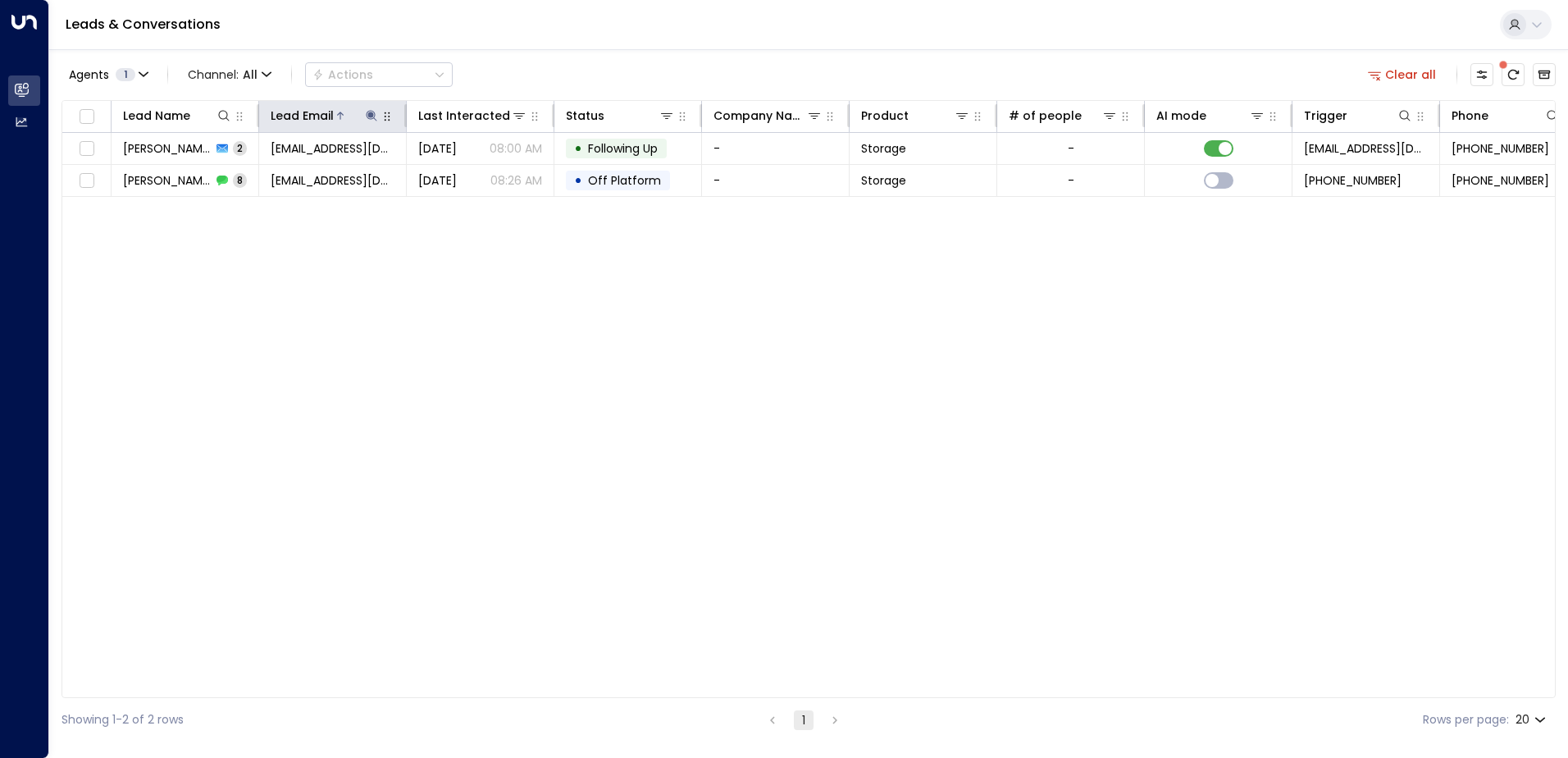
click at [377, 118] on icon at bounding box center [371, 115] width 13 height 13
click at [487, 171] on div "**********" at bounding box center [371, 161] width 246 height 69
click at [471, 174] on icon "button" at bounding box center [474, 175] width 10 height 10
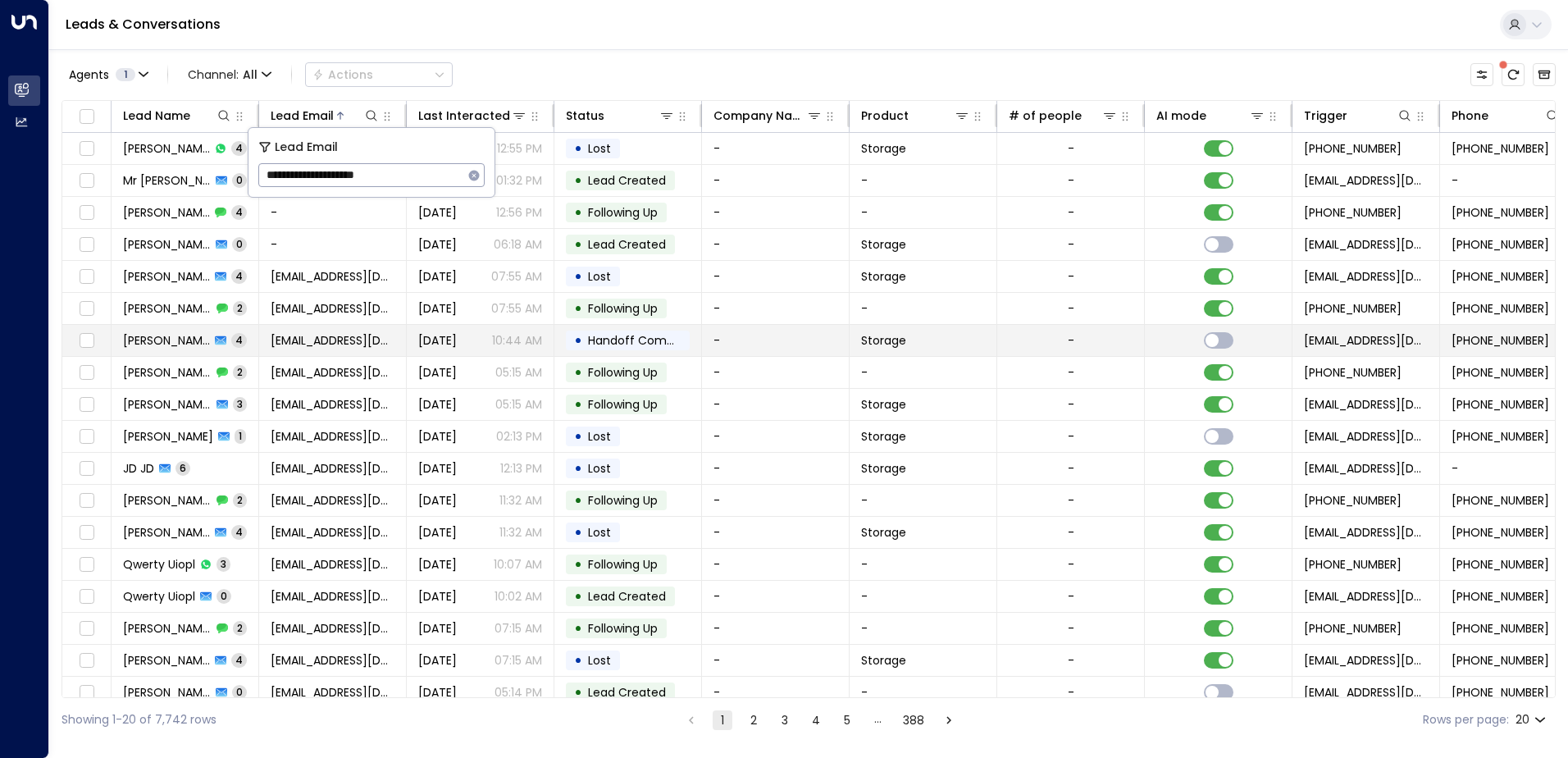
type input "**********"
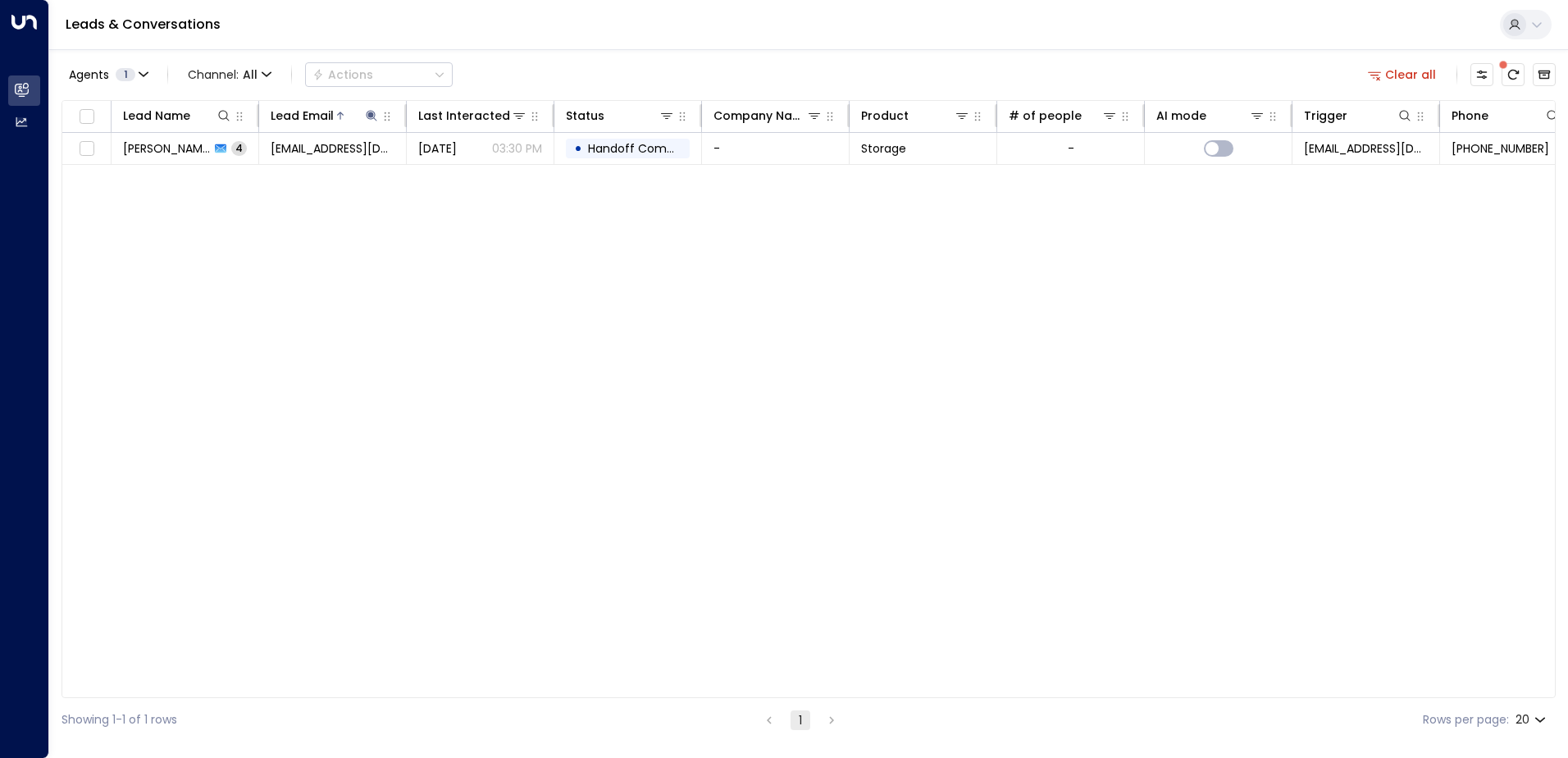
click at [383, 334] on div "Lead Name Lead Email Last Interacted Status Company Name Product # of people AI…" at bounding box center [808, 398] width 1494 height 598
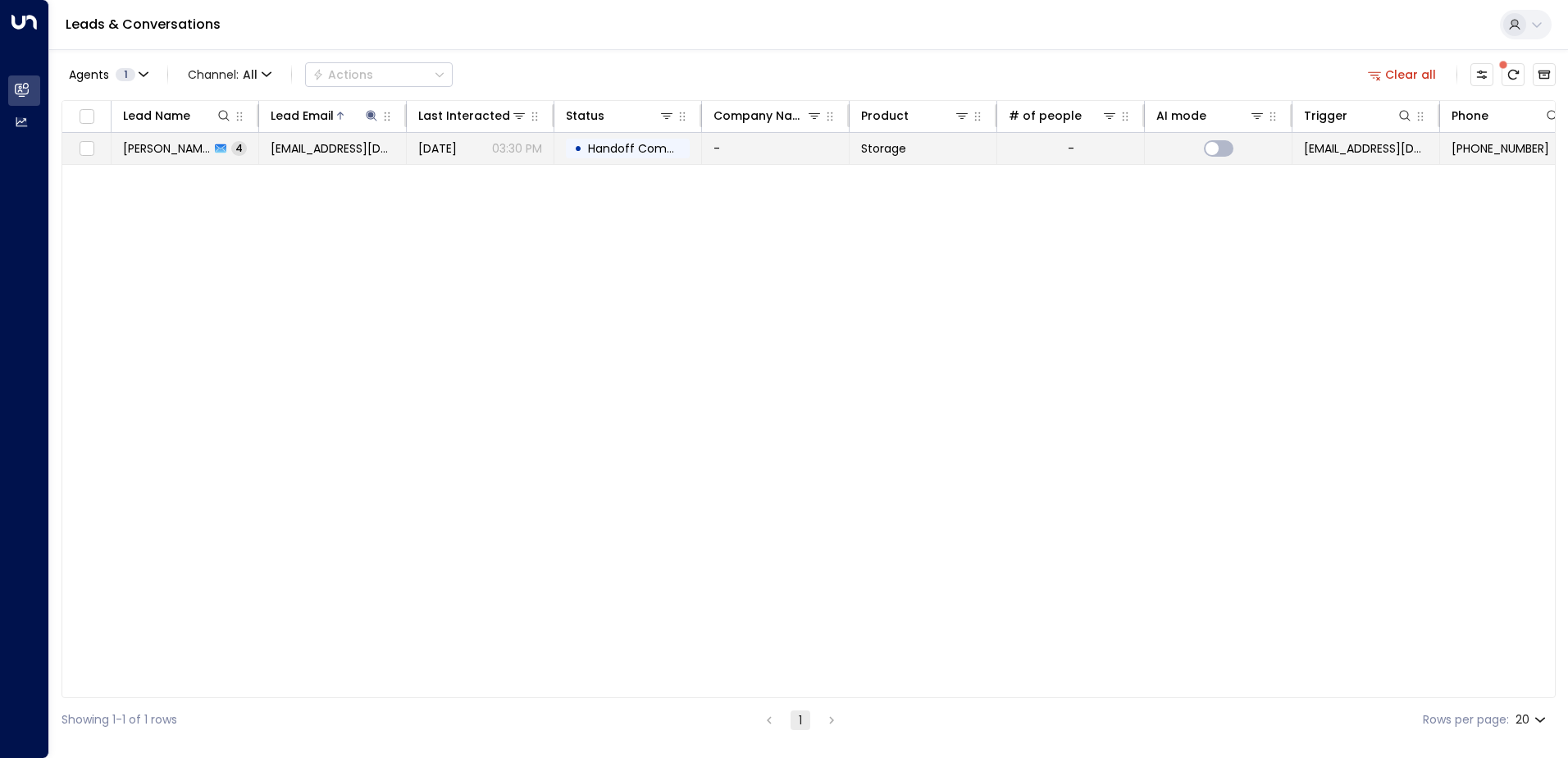
click at [219, 144] on div "Afaan [PERSON_NAME] 4" at bounding box center [185, 148] width 124 height 16
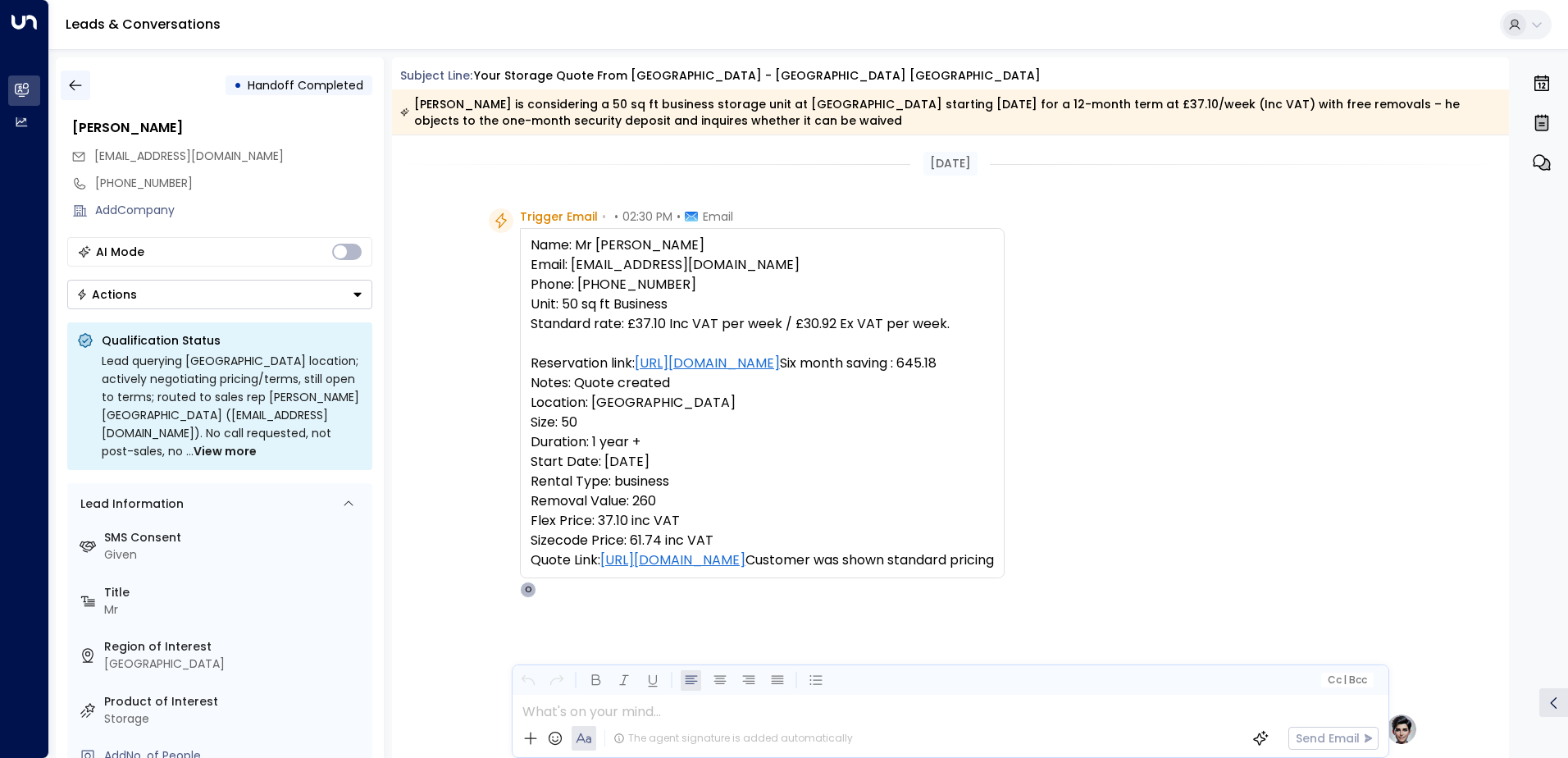
click at [82, 77] on icon "button" at bounding box center [75, 85] width 16 height 16
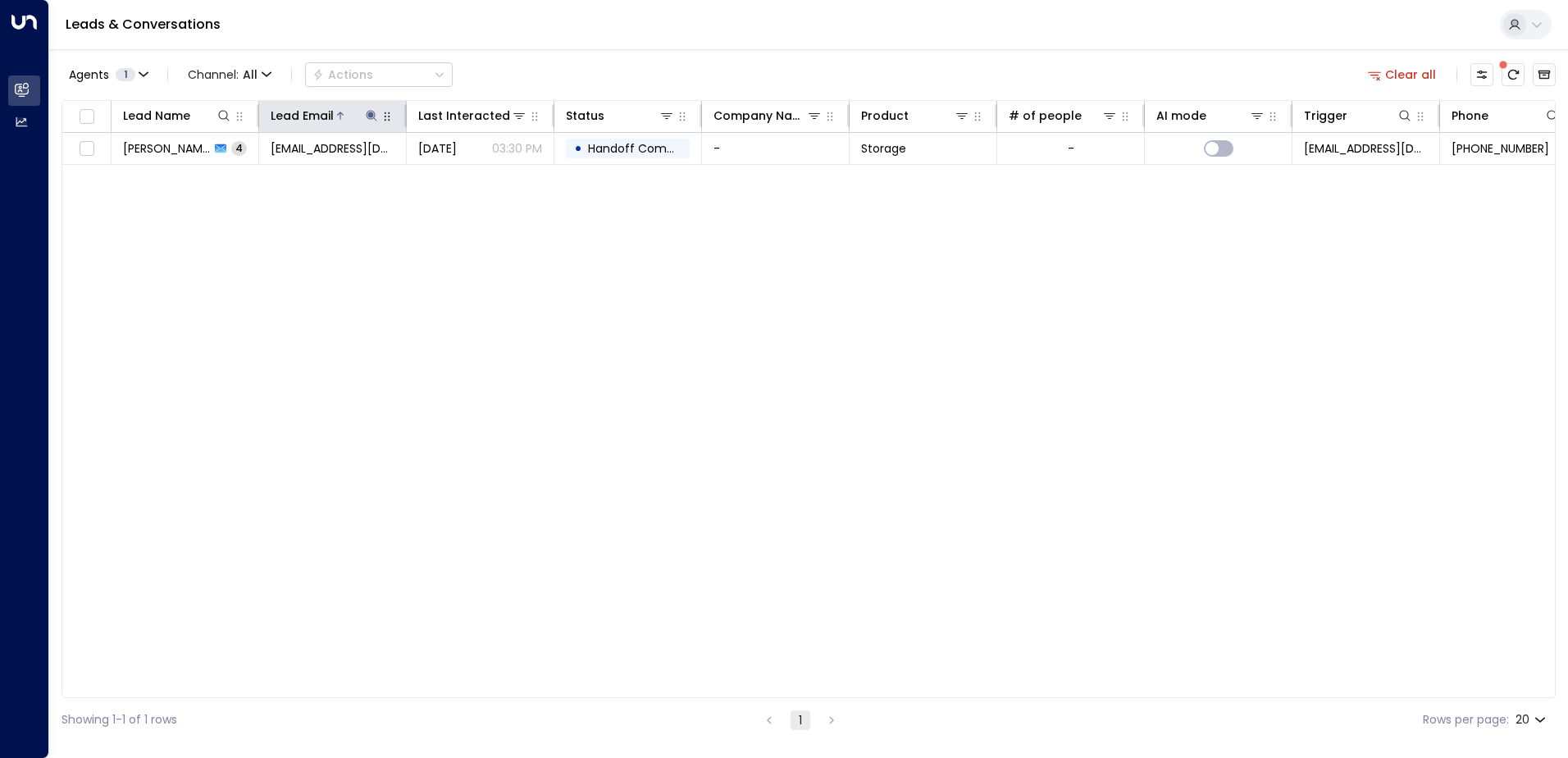
click at [367, 121] on icon at bounding box center [371, 115] width 13 height 13
click at [471, 173] on icon "button" at bounding box center [474, 175] width 10 height 10
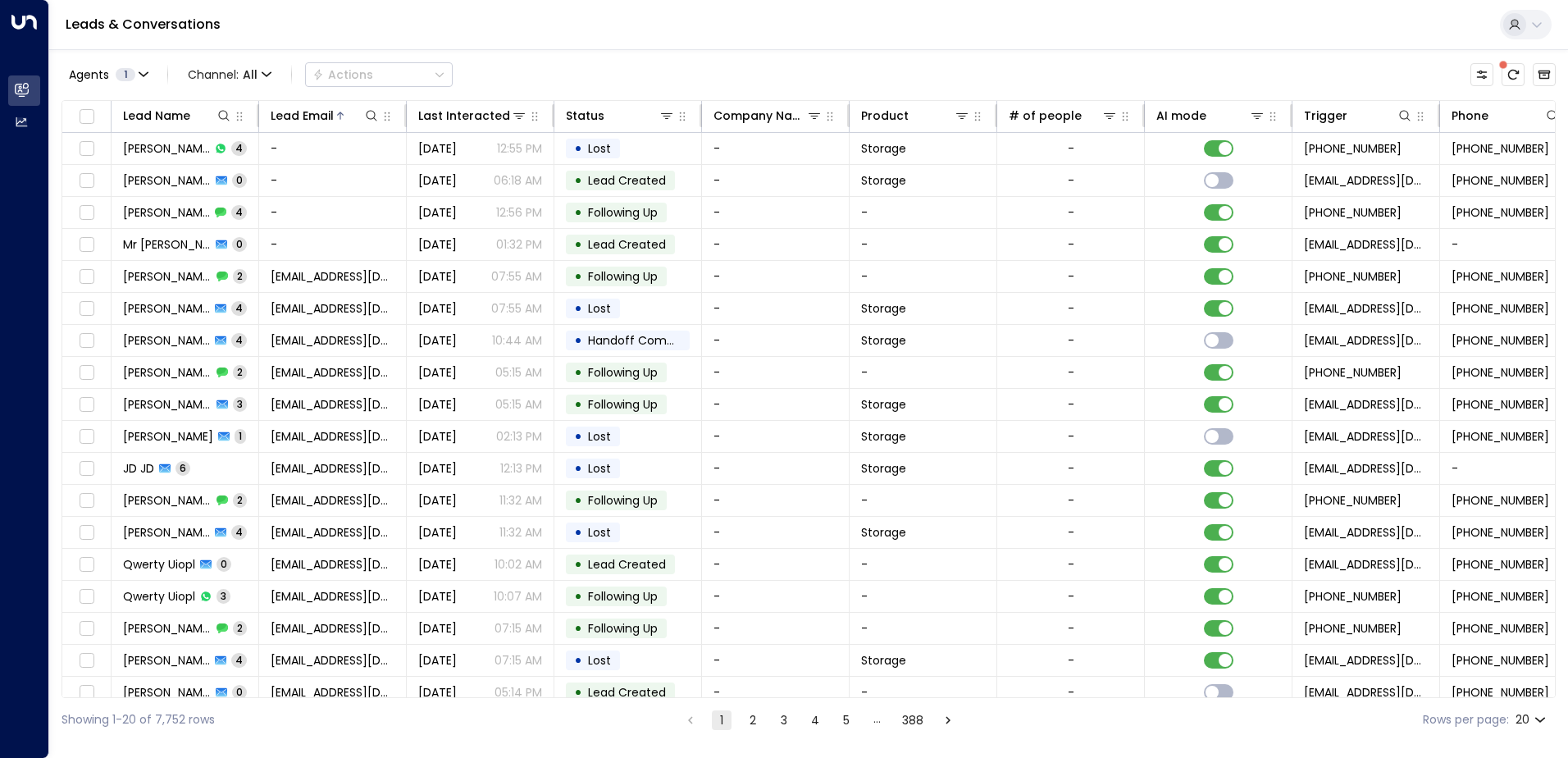
click at [556, 50] on div "Agents 1 Channel: All Actions Lead Name Lead Email Last Interacted Status Compa…" at bounding box center [808, 395] width 1494 height 692
